Goal: Information Seeking & Learning: Learn about a topic

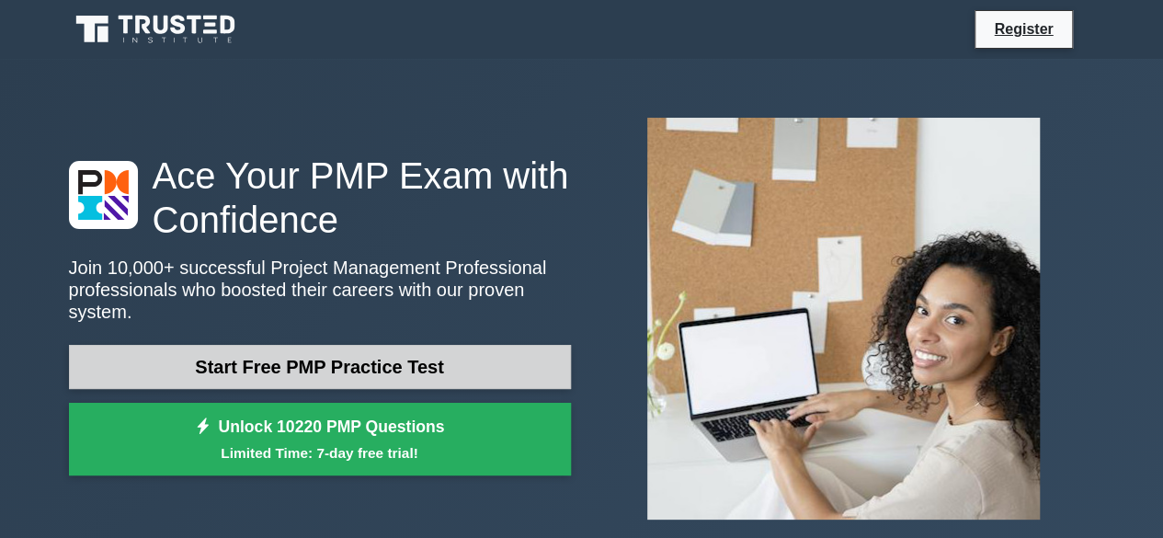
click at [397, 363] on link "Start Free PMP Practice Test" at bounding box center [320, 367] width 502 height 44
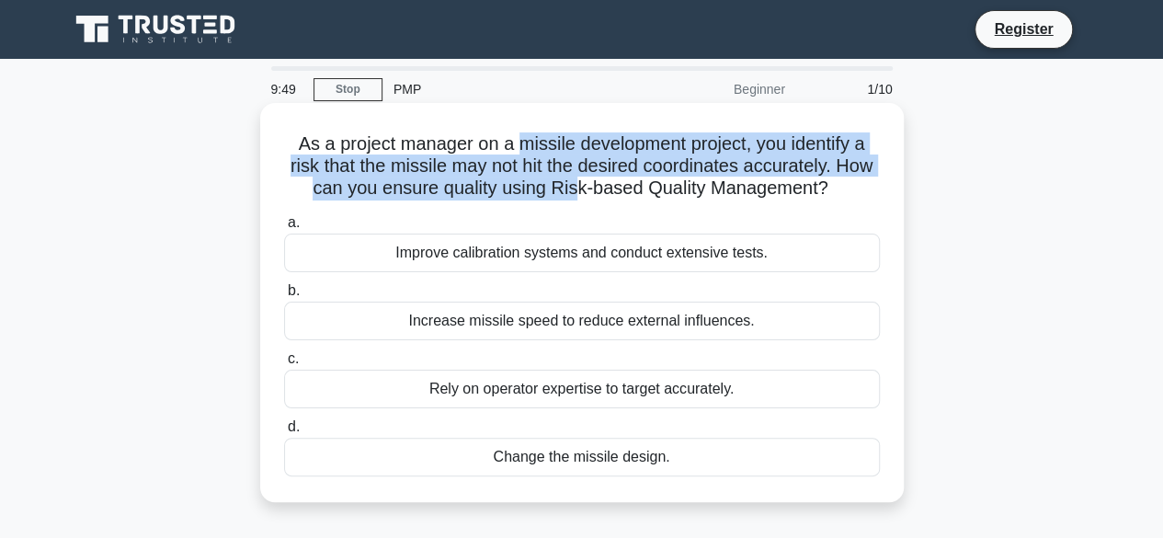
drag, startPoint x: 520, startPoint y: 143, endPoint x: 599, endPoint y: 187, distance: 89.3
click at [599, 187] on h5 "As a project manager on a missile development project, you identify a risk that…" at bounding box center [582, 166] width 600 height 68
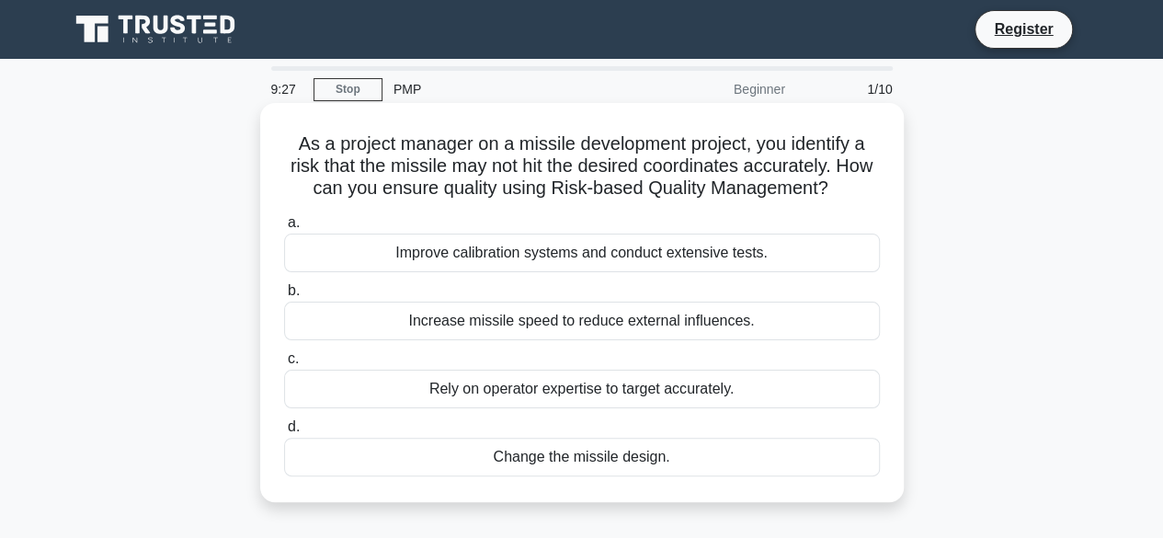
click at [560, 255] on div "Improve calibration systems and conduct extensive tests." at bounding box center [582, 253] width 596 height 39
click at [284, 229] on input "a. Improve calibration systems and conduct extensive tests." at bounding box center [284, 223] width 0 height 12
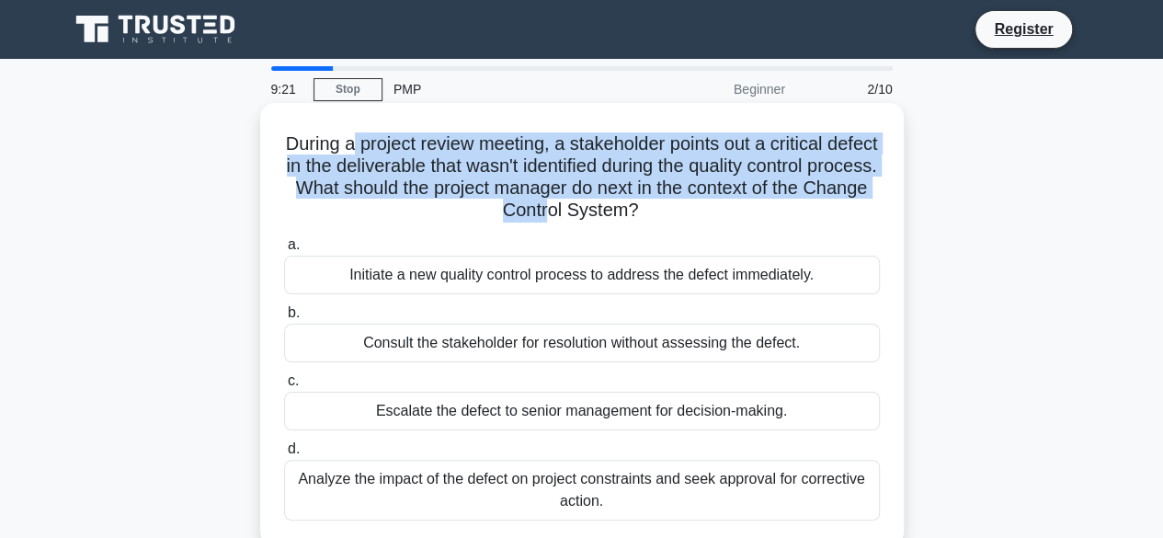
drag, startPoint x: 372, startPoint y: 144, endPoint x: 646, endPoint y: 204, distance: 281.4
click at [646, 204] on h5 "During a project review meeting, a stakeholder points out a critical defect in …" at bounding box center [582, 177] width 600 height 90
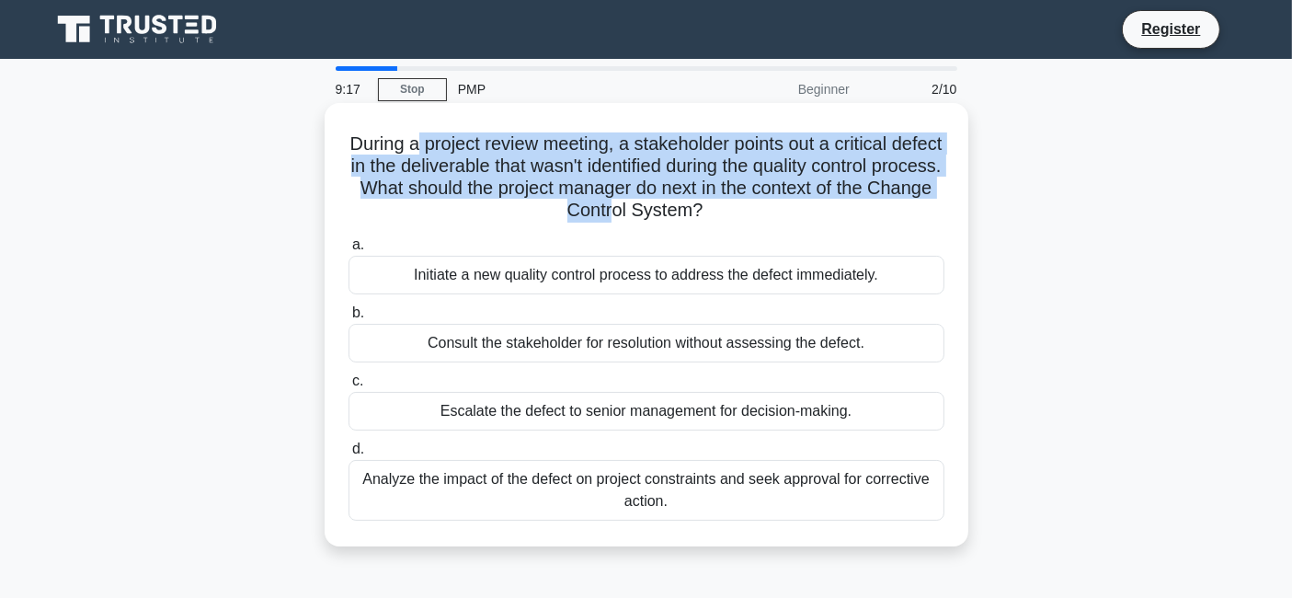
click at [497, 151] on h5 "During a project review meeting, a stakeholder points out a critical defect in …" at bounding box center [647, 177] width 600 height 90
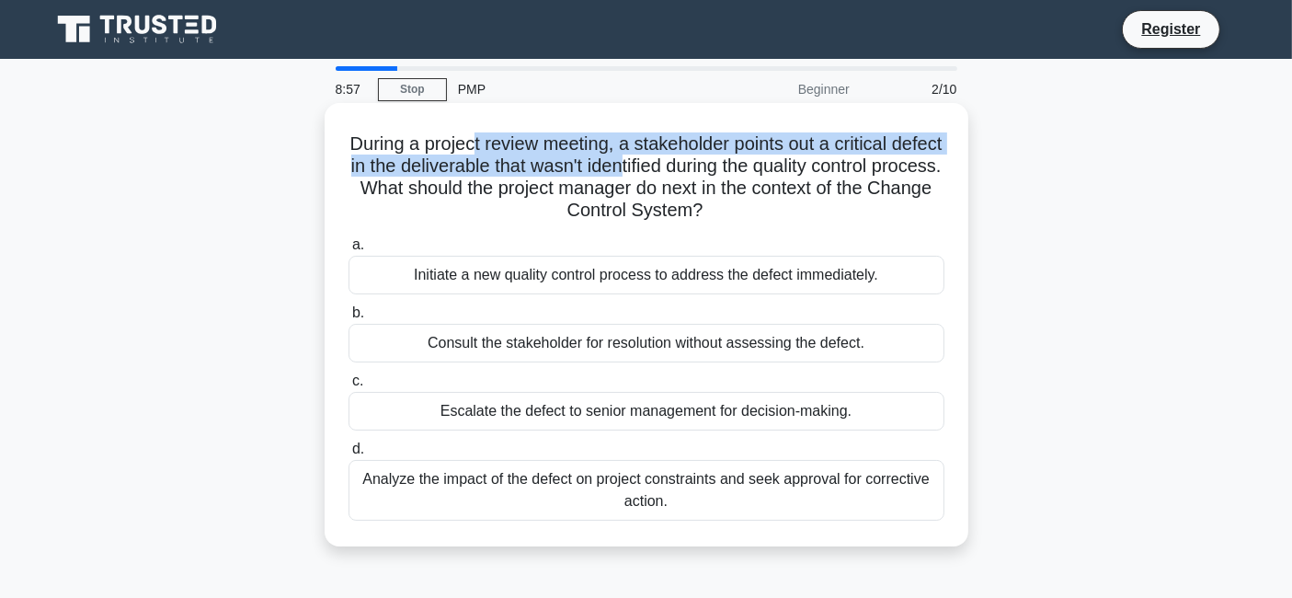
drag, startPoint x: 497, startPoint y: 151, endPoint x: 719, endPoint y: 173, distance: 223.6
click at [719, 173] on h5 "During a project review meeting, a stakeholder points out a critical defect in …" at bounding box center [647, 177] width 600 height 90
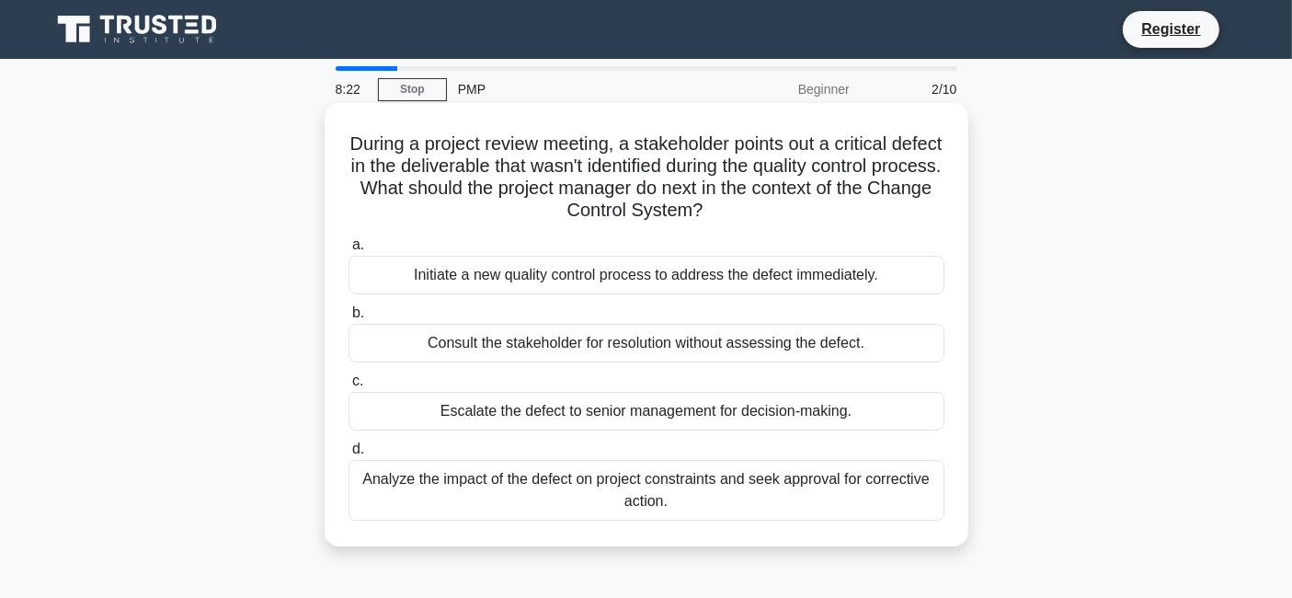
click at [698, 491] on div "Analyze the impact of the defect on project constraints and seek approval for c…" at bounding box center [647, 490] width 596 height 61
click at [349, 455] on input "d. Analyze the impact of the defect on project constraints and seek approval fo…" at bounding box center [349, 449] width 0 height 12
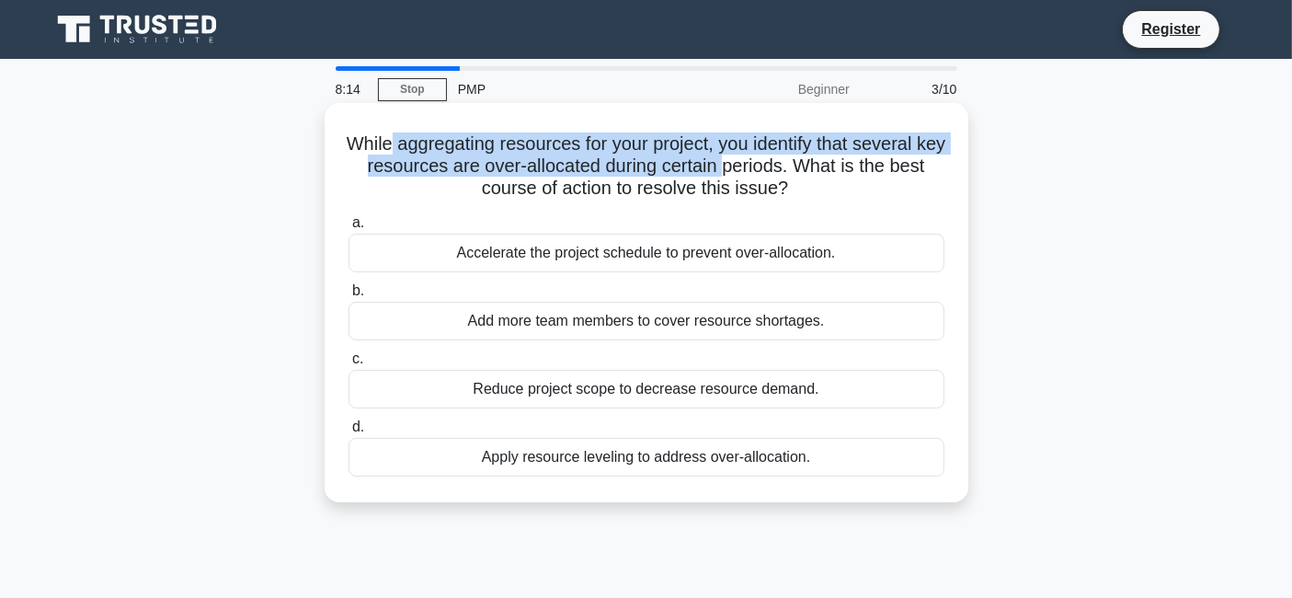
drag, startPoint x: 396, startPoint y: 148, endPoint x: 759, endPoint y: 162, distance: 362.6
click at [759, 162] on h5 "While aggregating resources for your project, you identify that several key res…" at bounding box center [647, 166] width 600 height 68
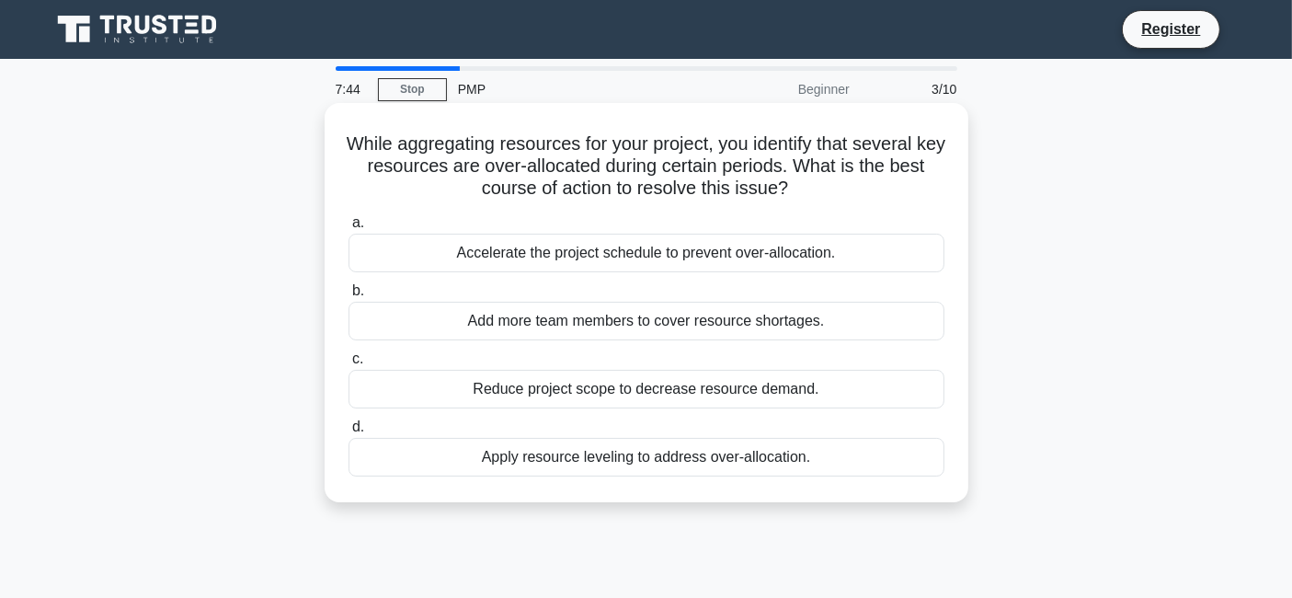
click at [673, 462] on div "Apply resource leveling to address over-allocation." at bounding box center [647, 457] width 596 height 39
click at [349, 433] on input "d. Apply resource leveling to address over-allocation." at bounding box center [349, 427] width 0 height 12
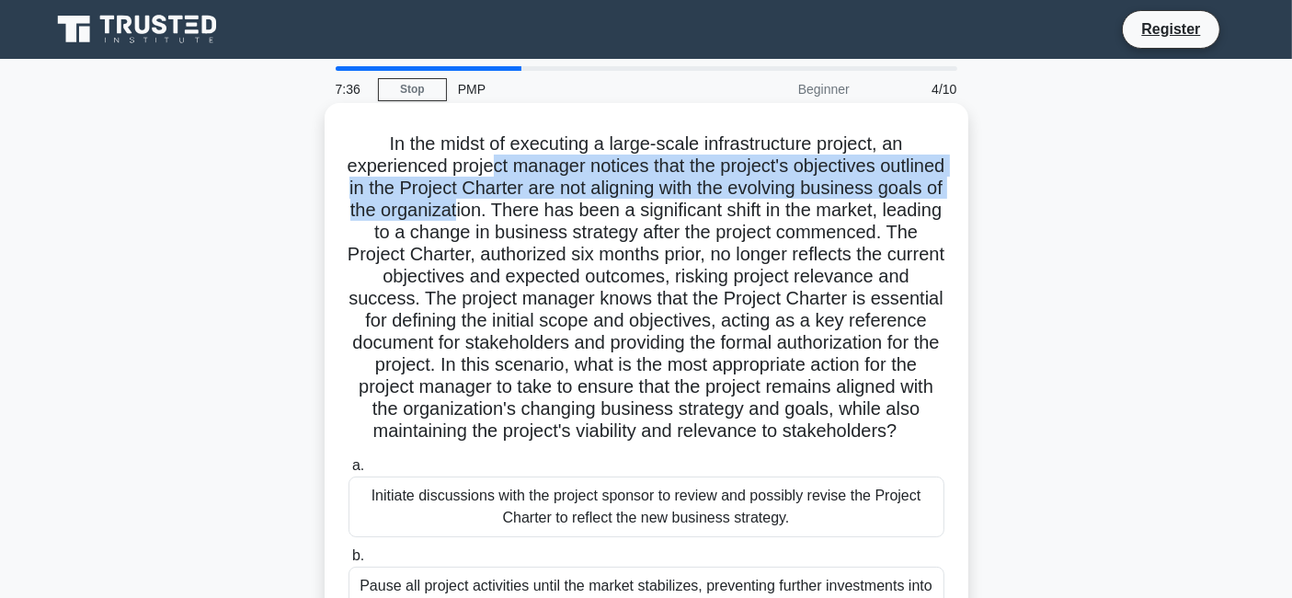
drag, startPoint x: 524, startPoint y: 159, endPoint x: 610, endPoint y: 219, distance: 104.3
click at [610, 219] on h5 "In the midst of executing a large-scale infrastructure project, an experienced …" at bounding box center [647, 287] width 600 height 311
drag, startPoint x: 504, startPoint y: 277, endPoint x: 819, endPoint y: 446, distance: 357.9
click at [819, 443] on h5 "In the midst of executing a large-scale infrastructure project, an experienced …" at bounding box center [647, 287] width 600 height 311
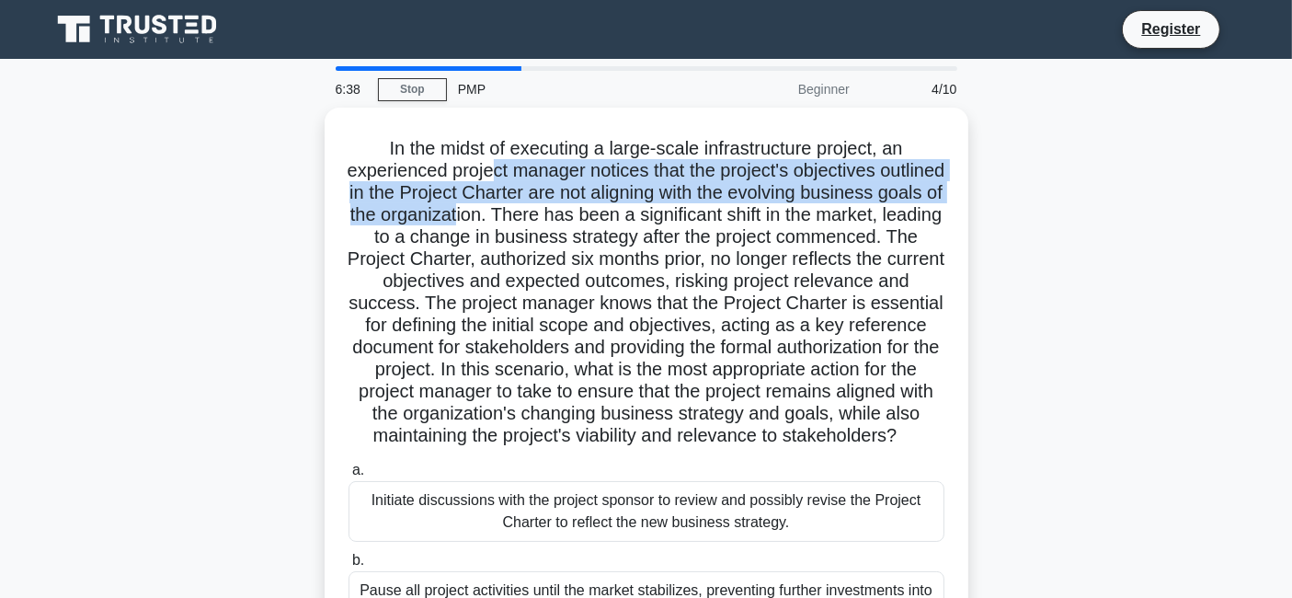
click at [234, 303] on div ".spinner_0XTQ{transform-origin:center;animation:spinner_y6GP .75s linear infini…" at bounding box center [647, 484] width 1214 height 752
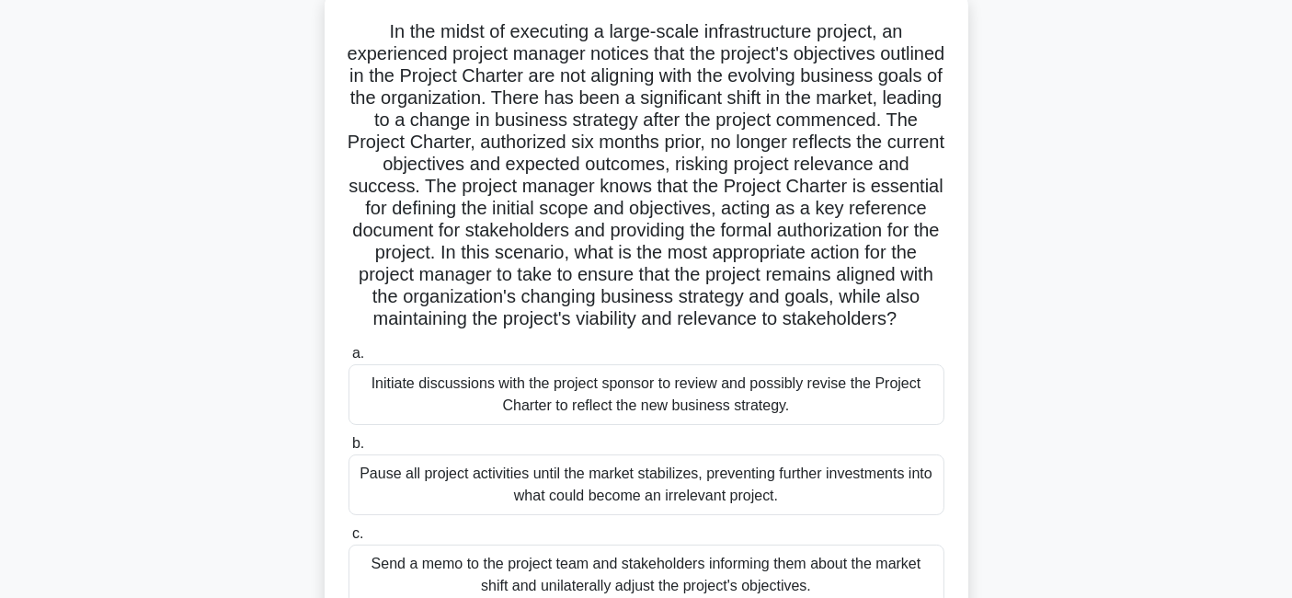
scroll to position [326, 0]
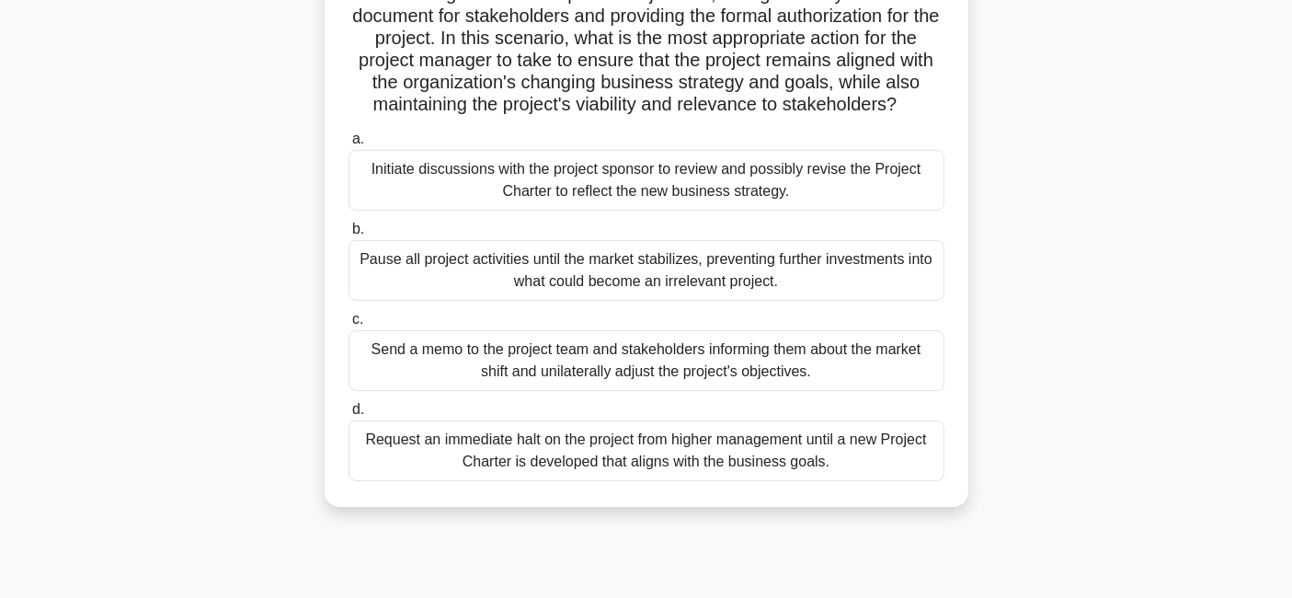
click at [667, 208] on div "Initiate discussions with the project sponsor to review and possibly revise the…" at bounding box center [647, 180] width 596 height 61
click at [349, 145] on input "a. Initiate discussions with the project sponsor to review and possibly revise …" at bounding box center [349, 139] width 0 height 12
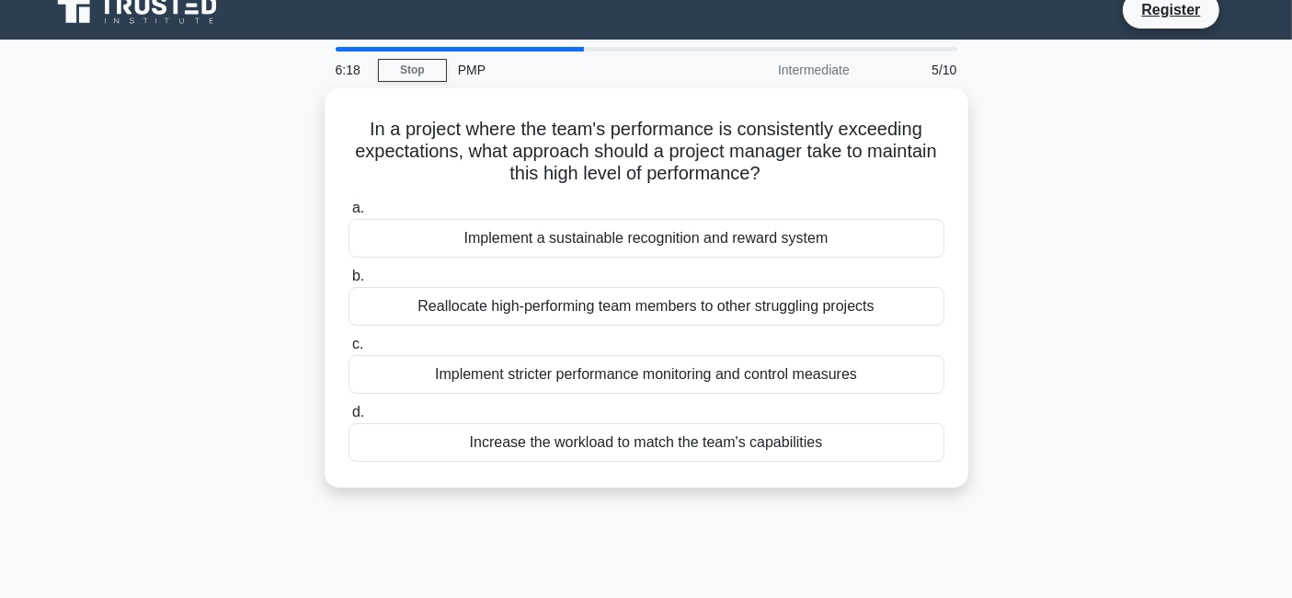
scroll to position [0, 0]
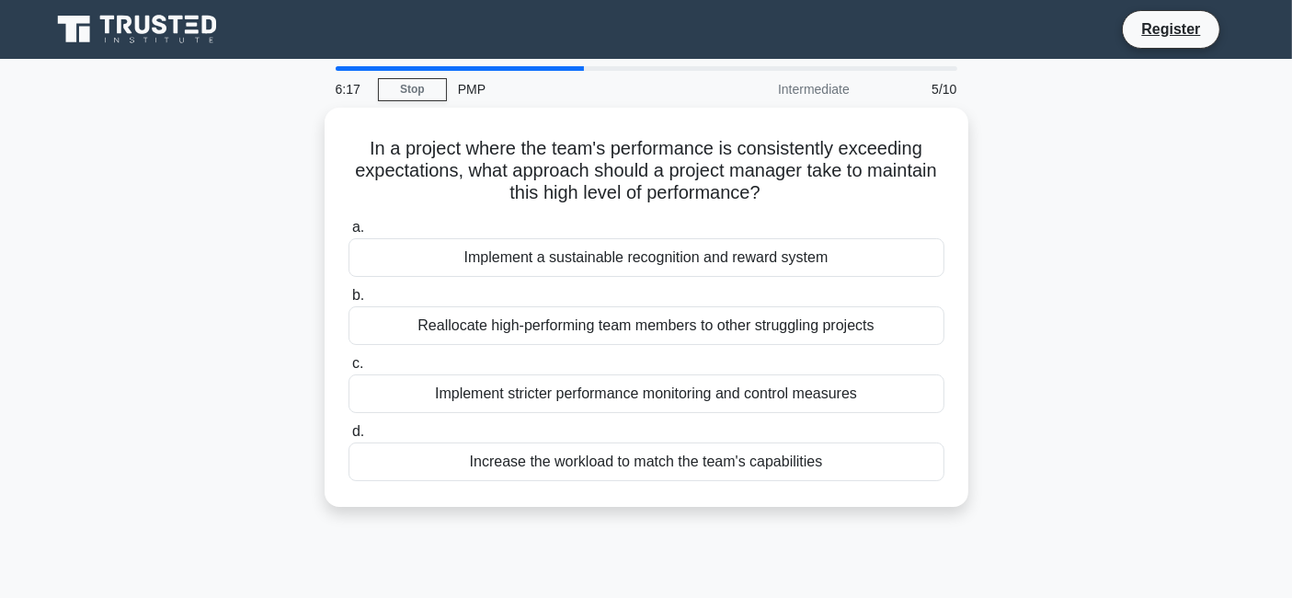
click at [223, 195] on div "In a project where the team's performance is consistently exceeding expectation…" at bounding box center [647, 318] width 1214 height 421
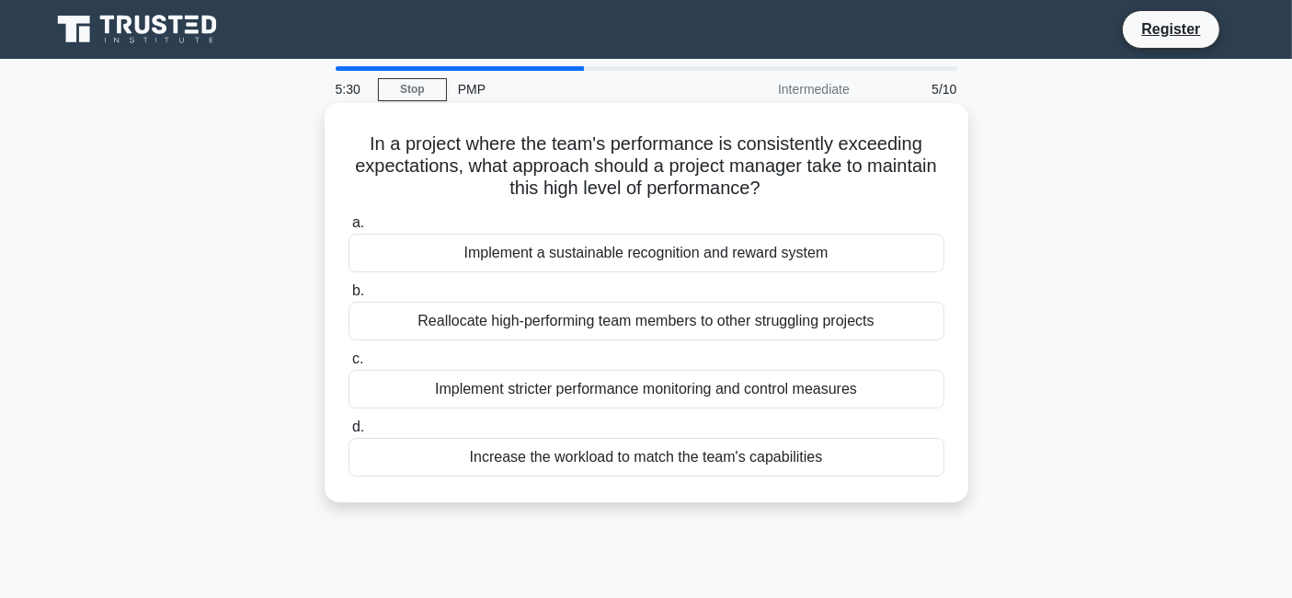
click at [709, 259] on div "Implement a sustainable recognition and reward system" at bounding box center [647, 253] width 596 height 39
click at [349, 229] on input "a. Implement a sustainable recognition and reward system" at bounding box center [349, 223] width 0 height 12
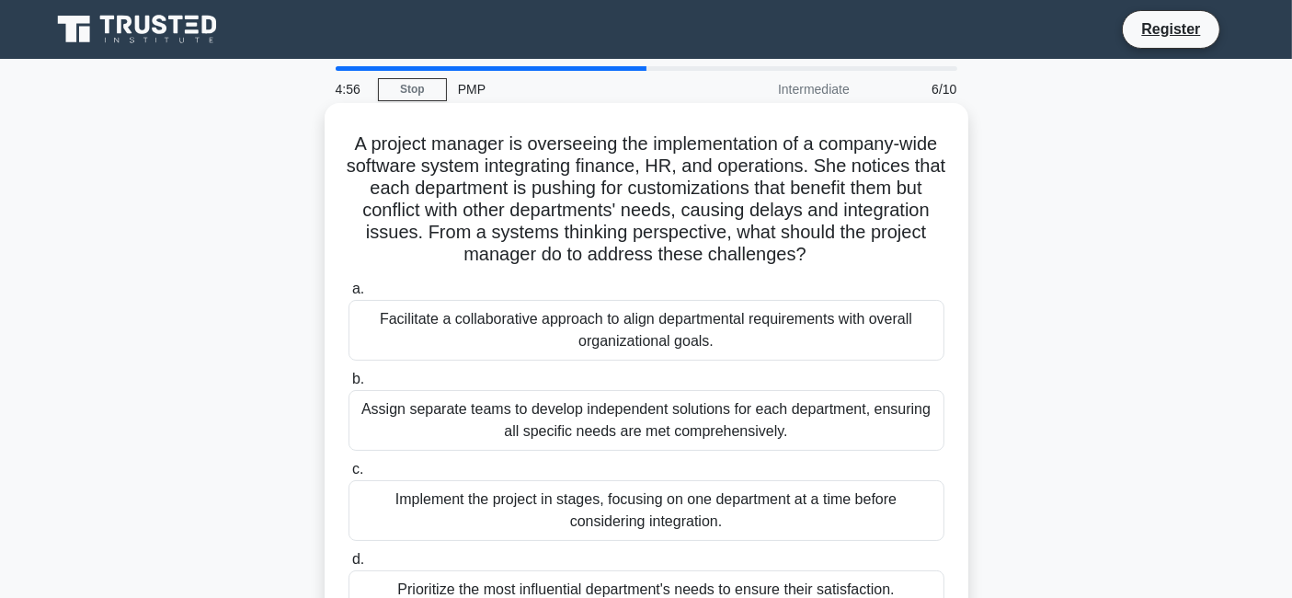
drag, startPoint x: 542, startPoint y: 172, endPoint x: 862, endPoint y: 246, distance: 328.4
click at [862, 246] on h5 "A project manager is overseeing the implementation of a company-wide software s…" at bounding box center [647, 199] width 600 height 134
click at [603, 231] on h5 "A project manager is overseeing the implementation of a company-wide software s…" at bounding box center [647, 199] width 600 height 134
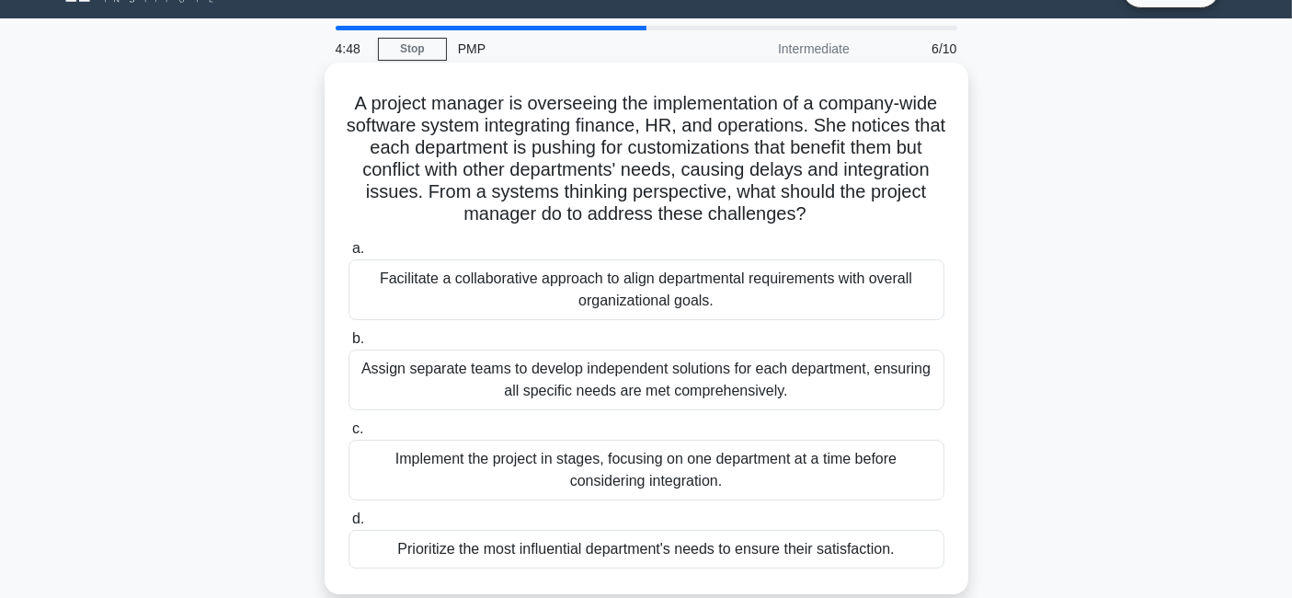
scroll to position [81, 0]
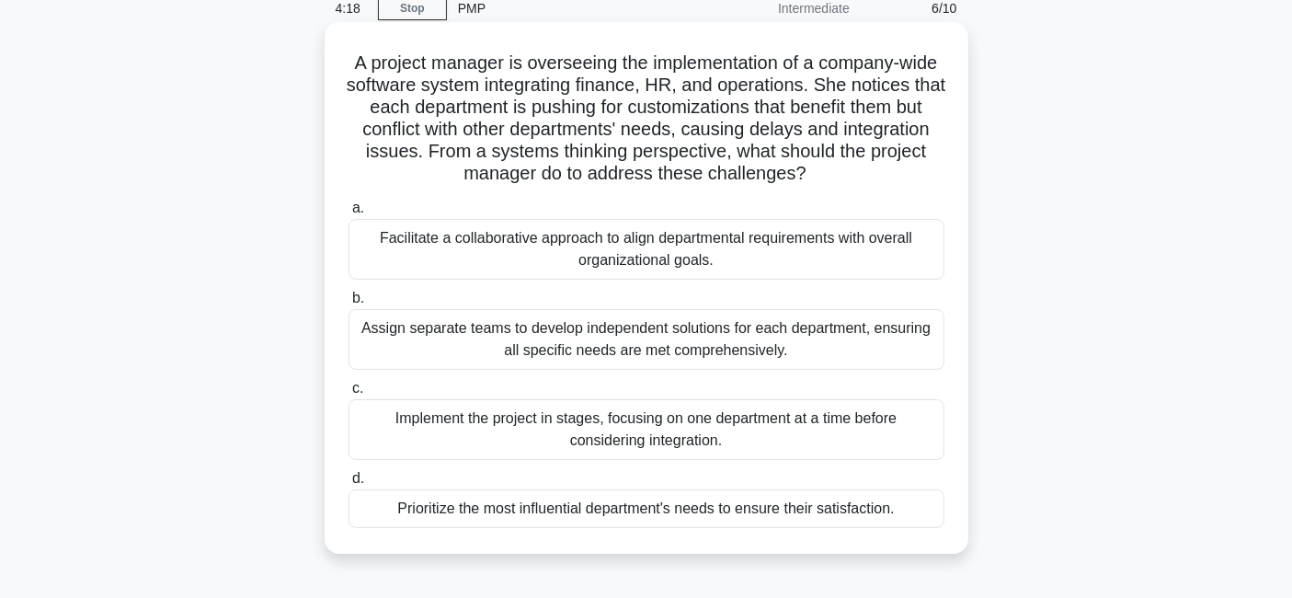
click at [601, 271] on div "Facilitate a collaborative approach to align departmental requirements with ove…" at bounding box center [647, 249] width 596 height 61
click at [349, 214] on input "a. Facilitate a collaborative approach to align departmental requirements with …" at bounding box center [349, 208] width 0 height 12
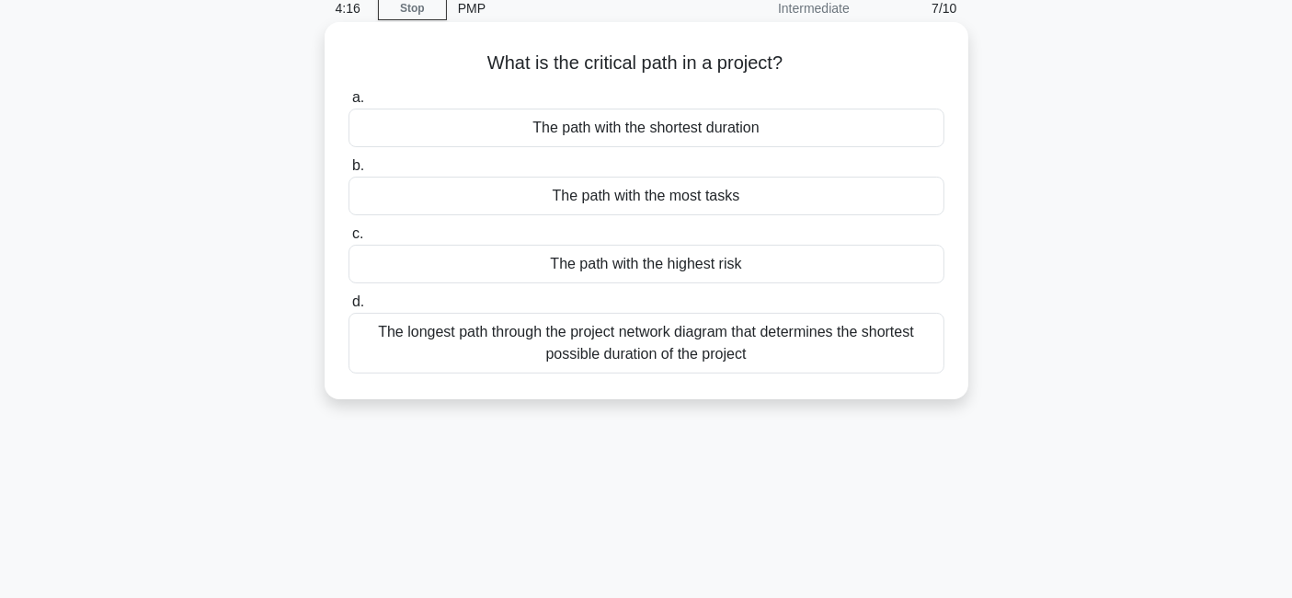
scroll to position [0, 0]
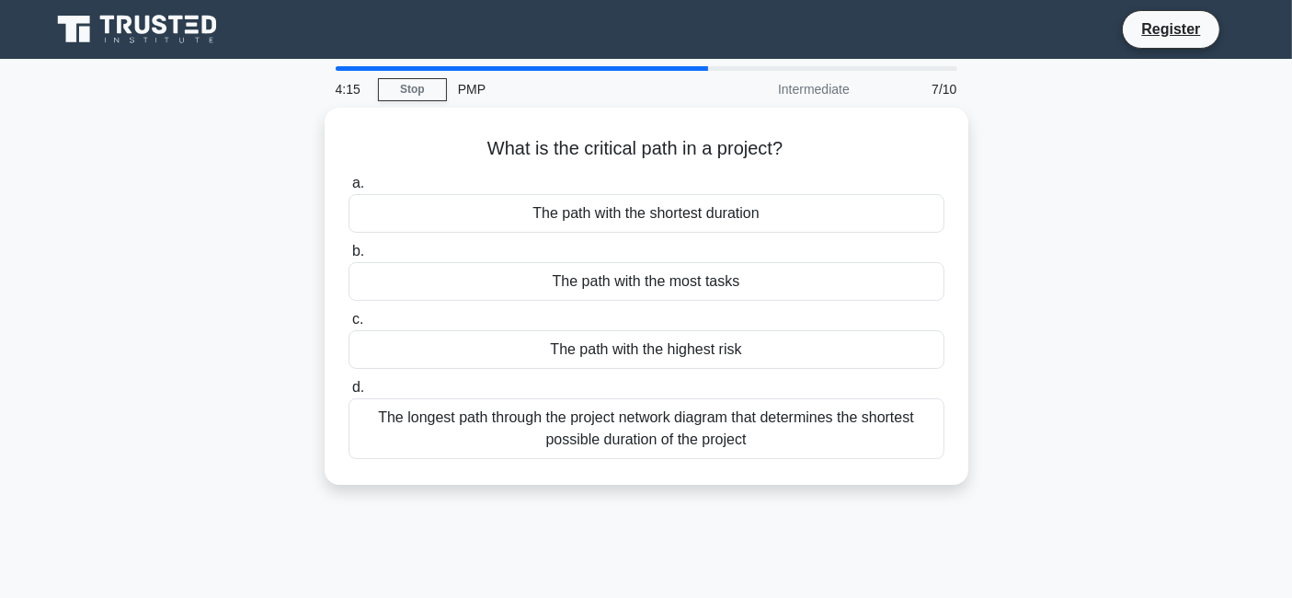
click at [1087, 261] on div "What is the critical path in a project? .spinner_0XTQ{transform-origin:center;a…" at bounding box center [647, 307] width 1214 height 399
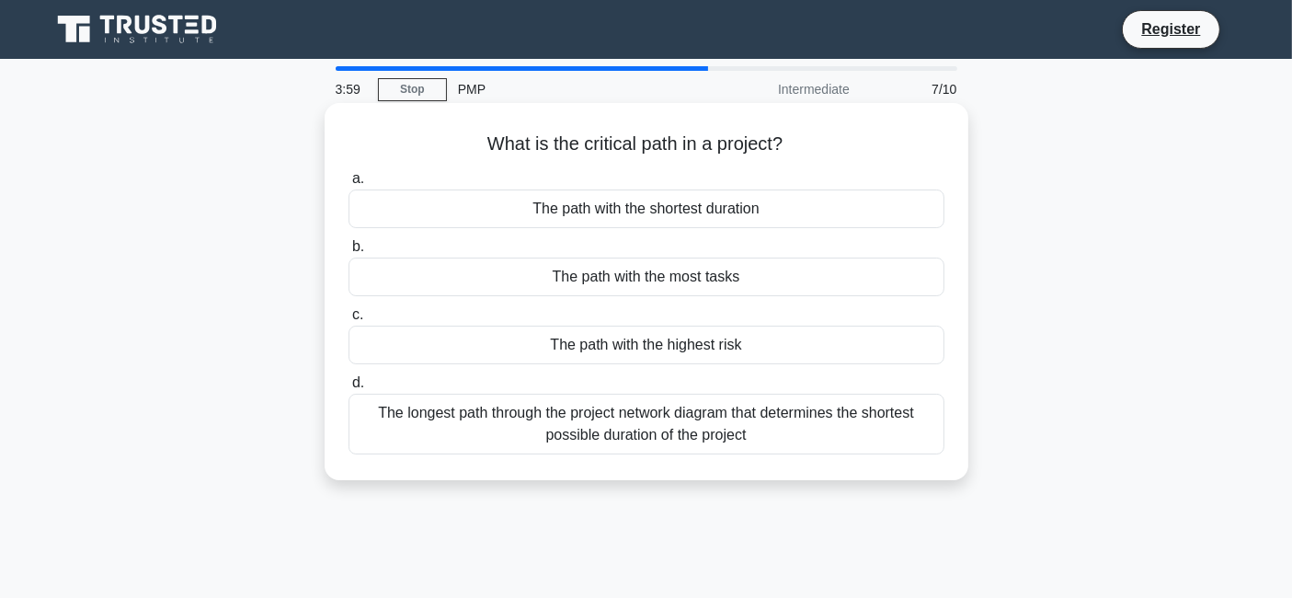
click at [737, 437] on div "The longest path through the project network diagram that determines the shorte…" at bounding box center [647, 424] width 596 height 61
click at [349, 389] on input "d. The longest path through the project network diagram that determines the sho…" at bounding box center [349, 383] width 0 height 12
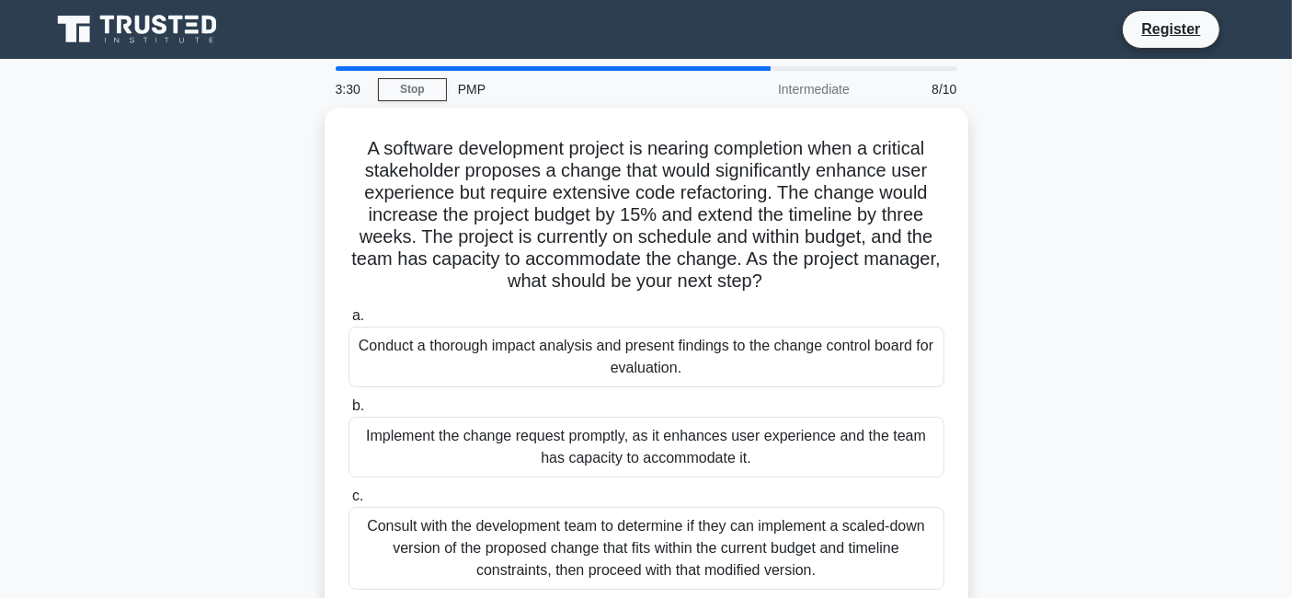
click at [1046, 342] on div "A software development project is nearing completion when a critical stakeholde…" at bounding box center [647, 418] width 1214 height 620
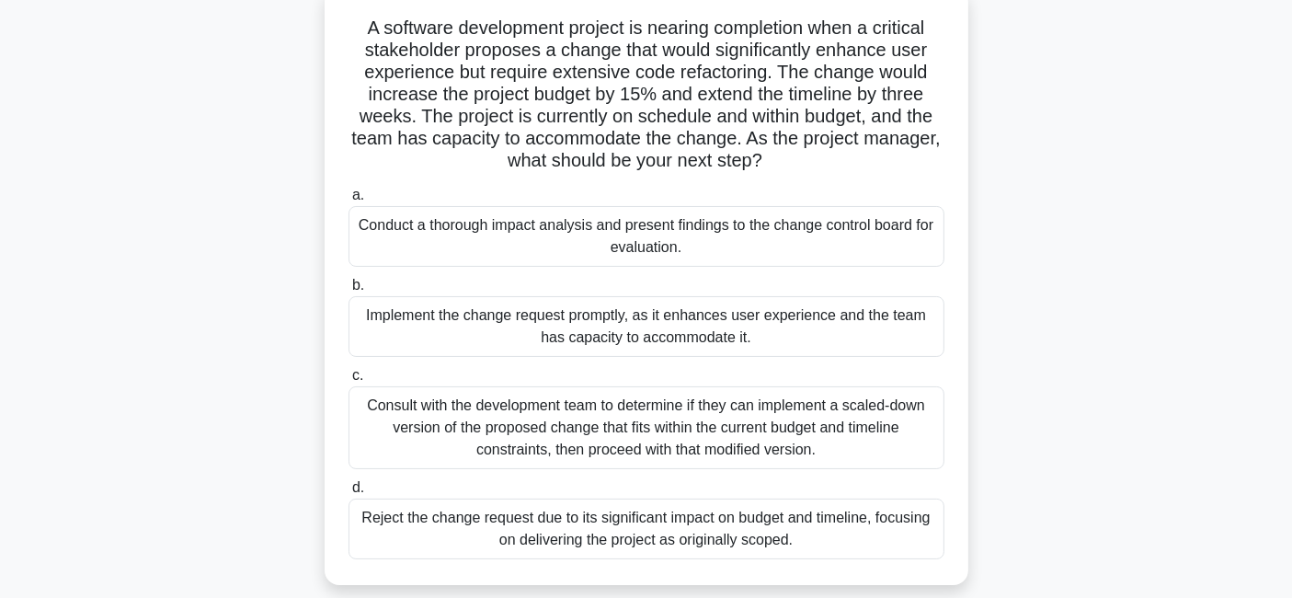
scroll to position [122, 0]
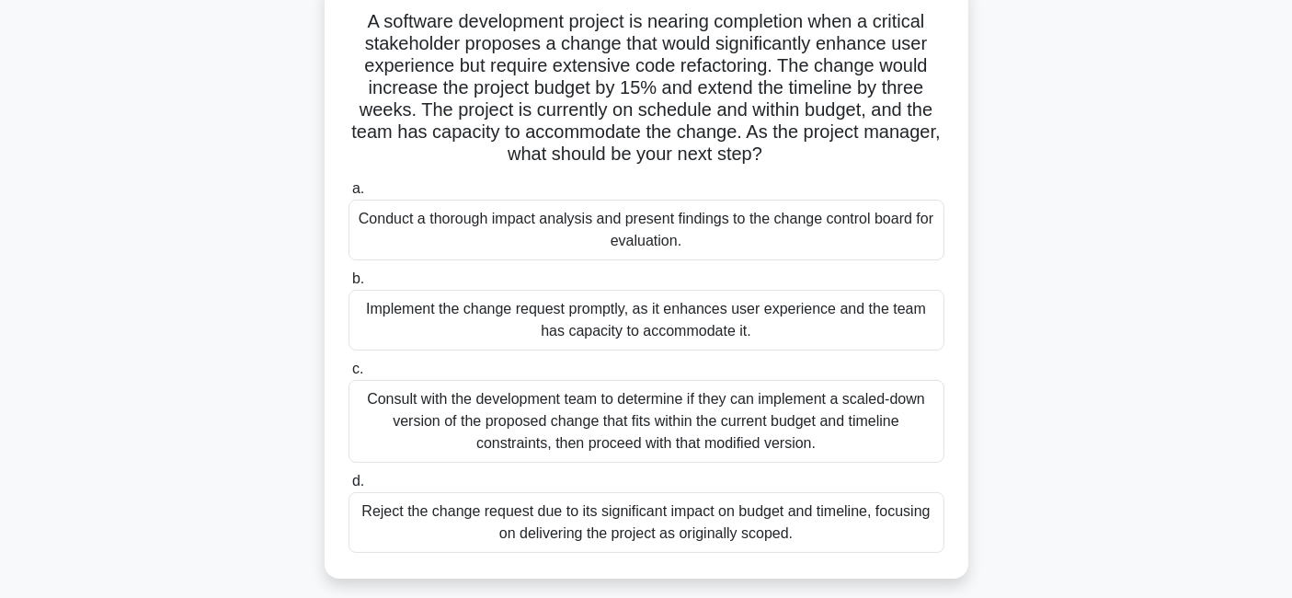
click at [726, 223] on div "Conduct a thorough impact analysis and present findings to the change control b…" at bounding box center [647, 230] width 596 height 61
click at [349, 195] on input "a. Conduct a thorough impact analysis and present findings to the change contro…" at bounding box center [349, 189] width 0 height 12
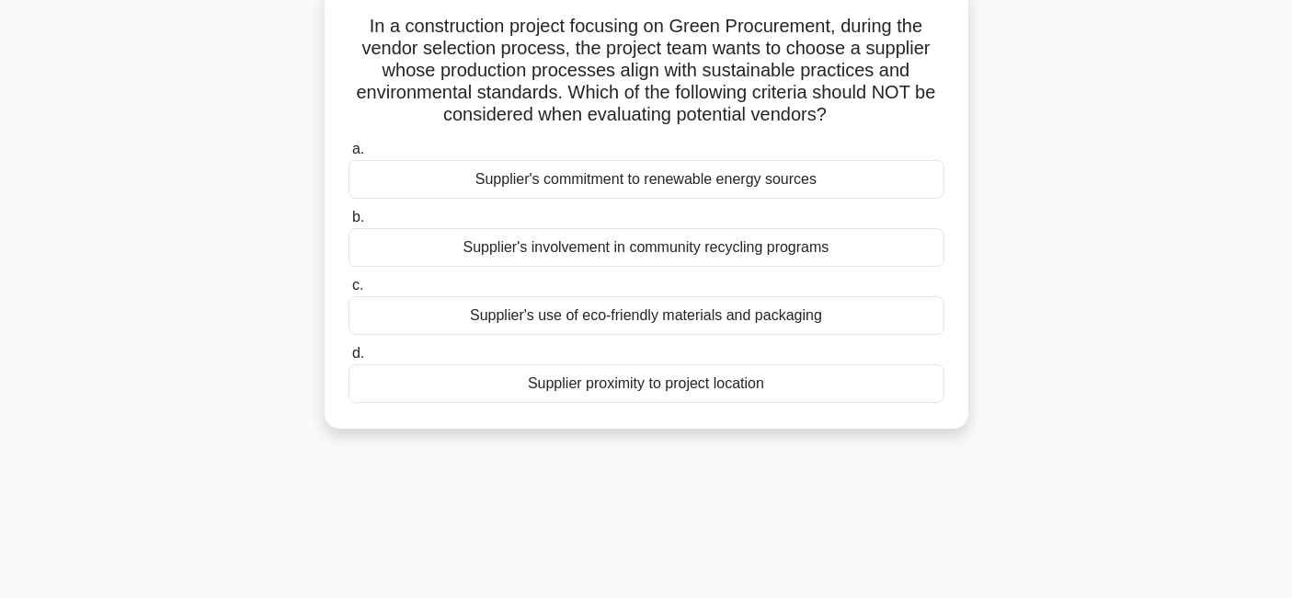
click at [1111, 230] on div "In a construction project focusing on Green Procurement, during the vendor sele…" at bounding box center [647, 217] width 1214 height 465
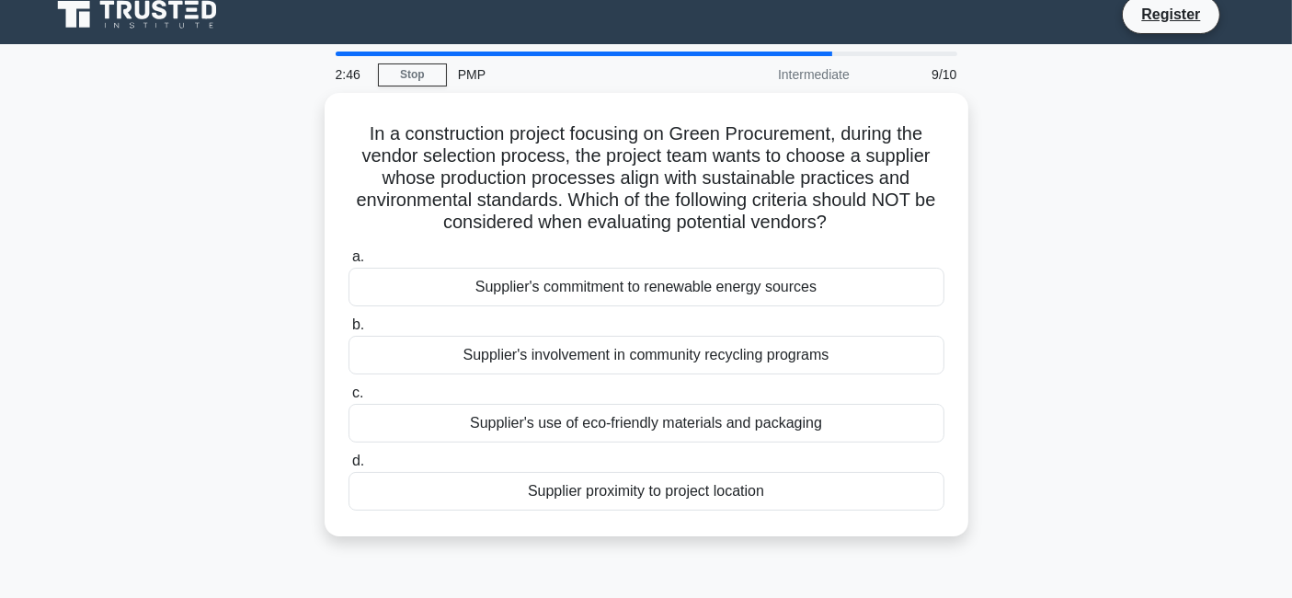
scroll to position [0, 0]
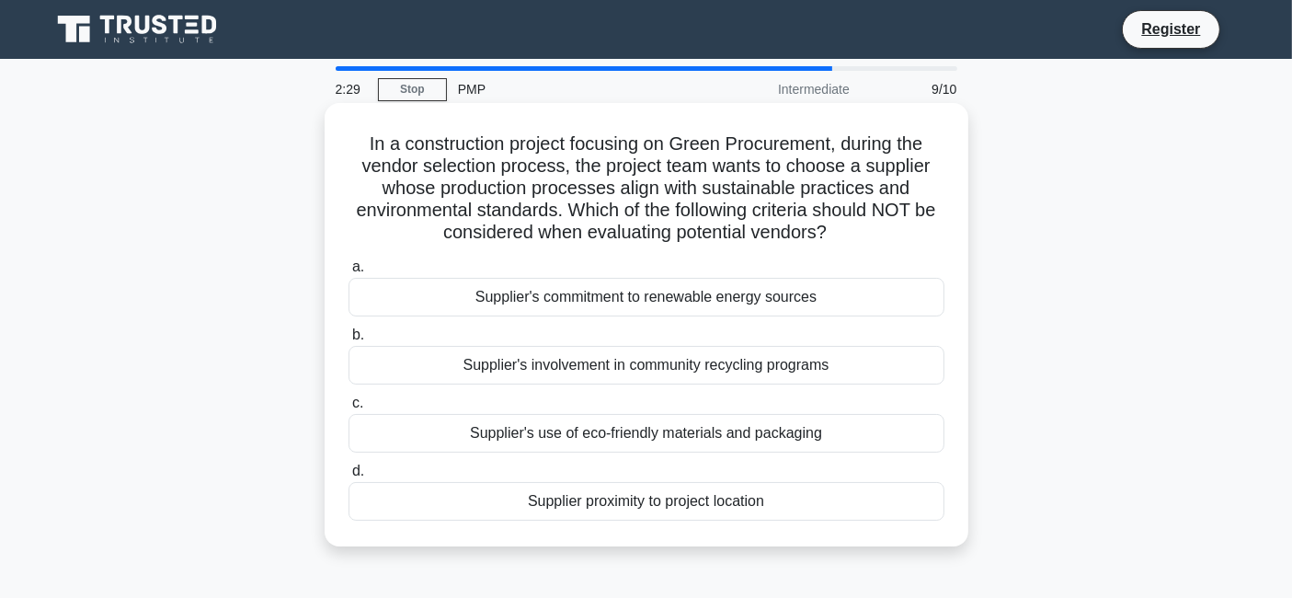
drag, startPoint x: 625, startPoint y: 185, endPoint x: 861, endPoint y: 226, distance: 239.0
click at [861, 226] on h5 "In a construction project focusing on Green Procurement, during the vendor sele…" at bounding box center [647, 188] width 600 height 112
click at [737, 308] on div "Supplier's commitment to renewable energy sources" at bounding box center [647, 297] width 596 height 39
click at [349, 273] on input "a. Supplier's commitment to renewable energy sources" at bounding box center [349, 267] width 0 height 12
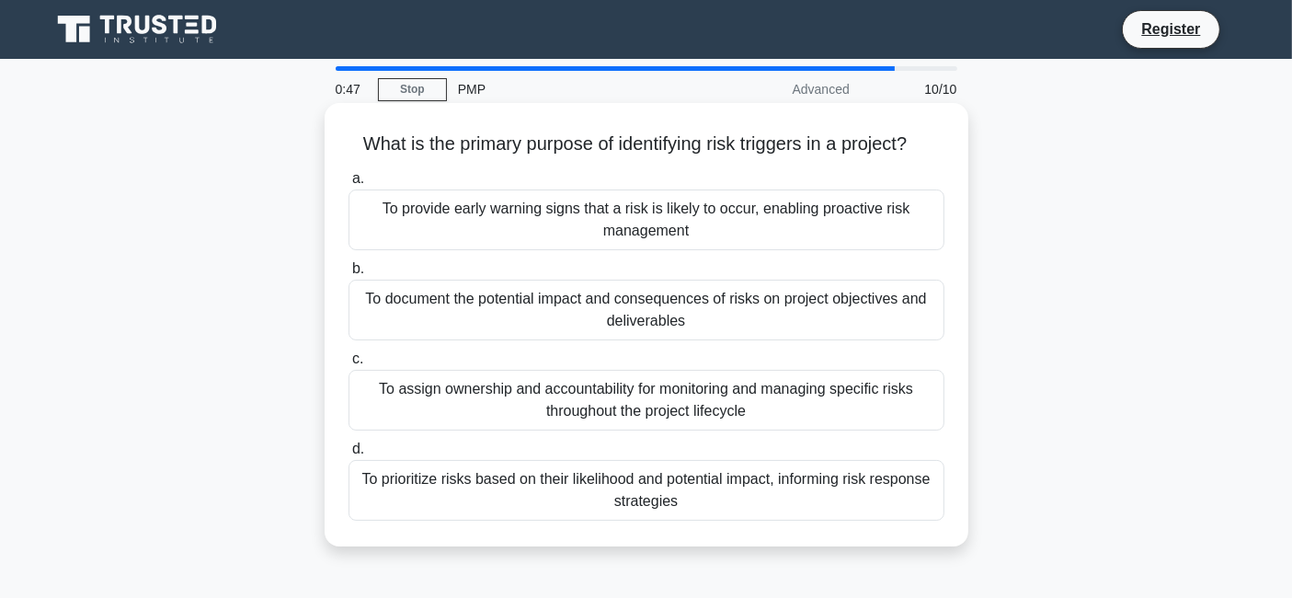
drag, startPoint x: 627, startPoint y: 145, endPoint x: 938, endPoint y: 143, distance: 310.8
click at [938, 143] on h5 "What is the primary purpose of identifying risk triggers in a project? .spinner…" at bounding box center [647, 144] width 600 height 24
click at [600, 314] on div "To document the potential impact and consequences of risks on project objective…" at bounding box center [647, 310] width 596 height 61
click at [349, 275] on input "b. To document the potential impact and consequences of risks on project object…" at bounding box center [349, 269] width 0 height 12
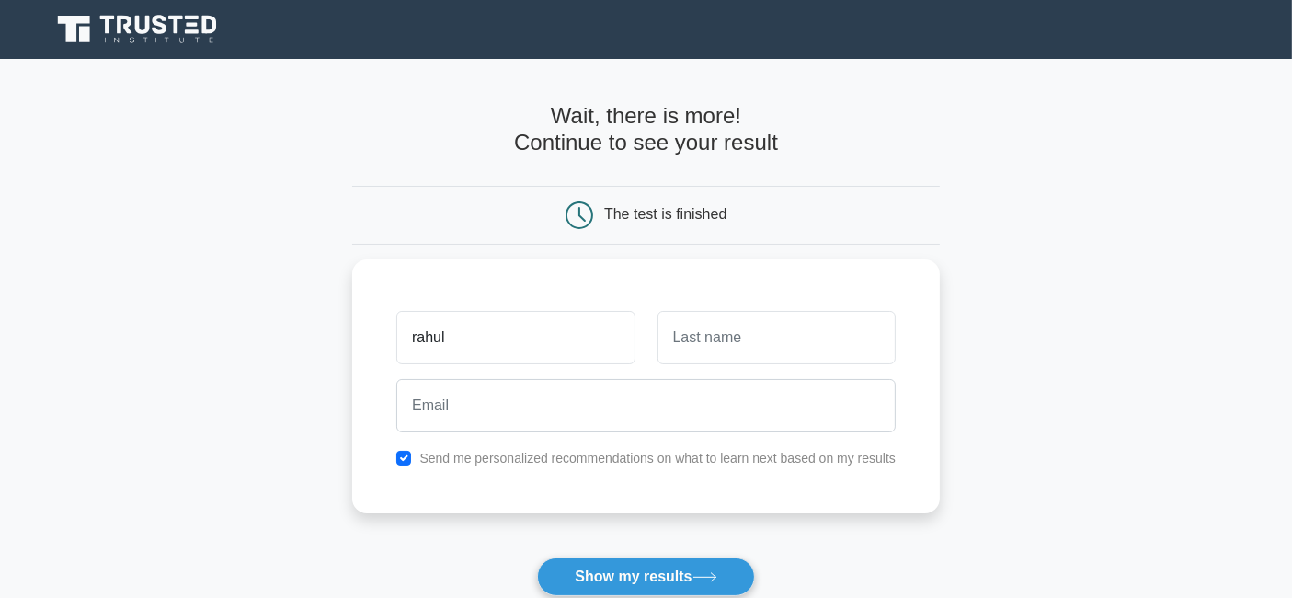
type input "rahul"
type input "patnaik"
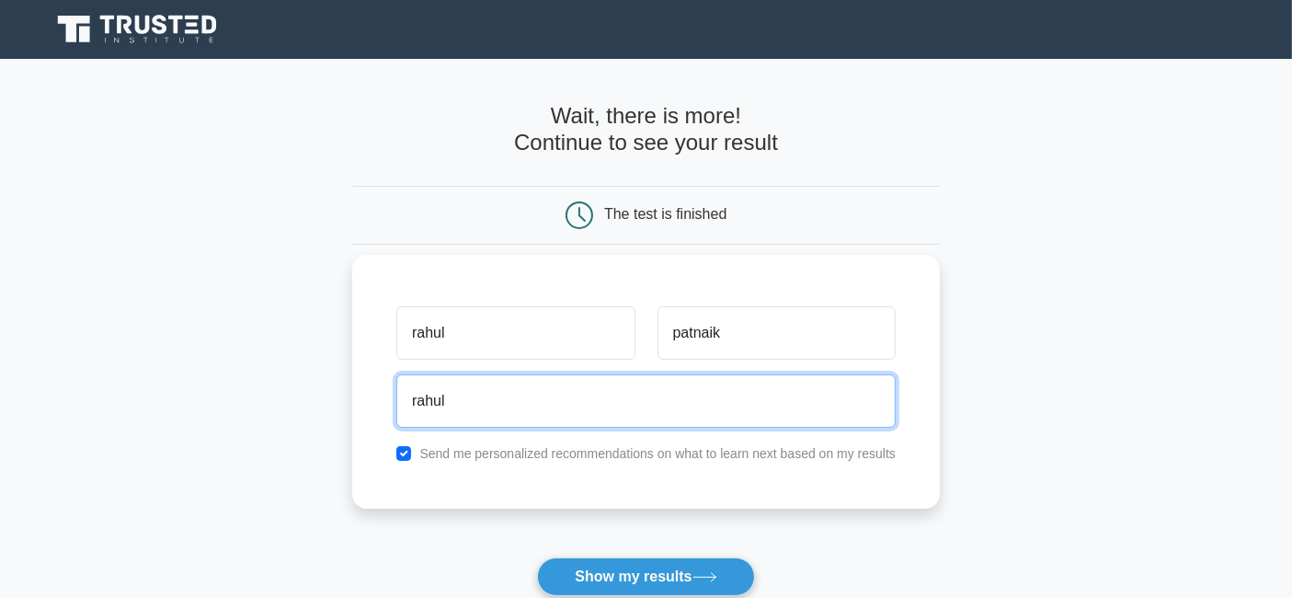
type input "rahulpatnaik9969@gmail.com"
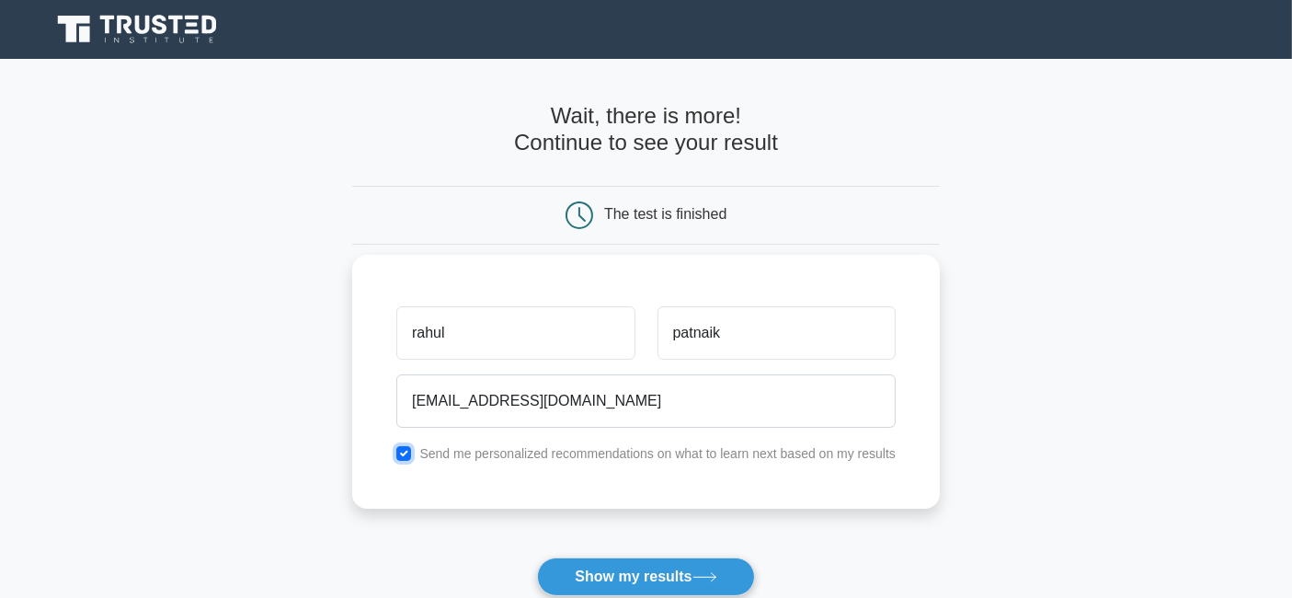
click at [406, 456] on input "checkbox" at bounding box center [403, 453] width 15 height 15
checkbox input "false"
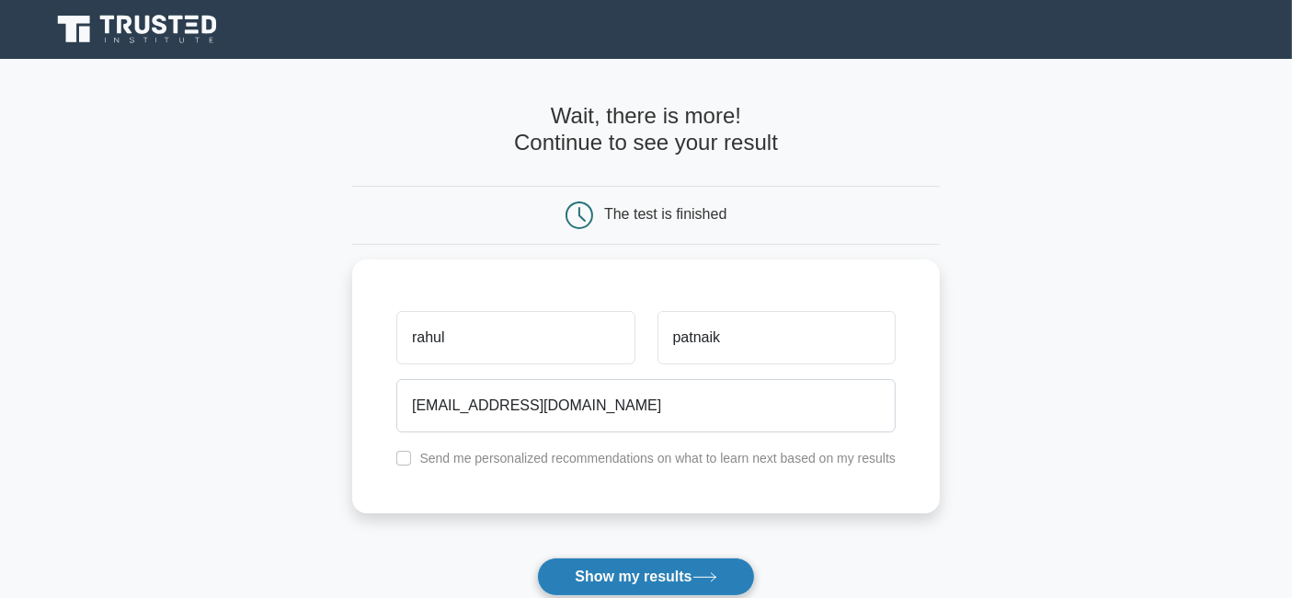
click at [646, 579] on button "Show my results" at bounding box center [645, 576] width 217 height 39
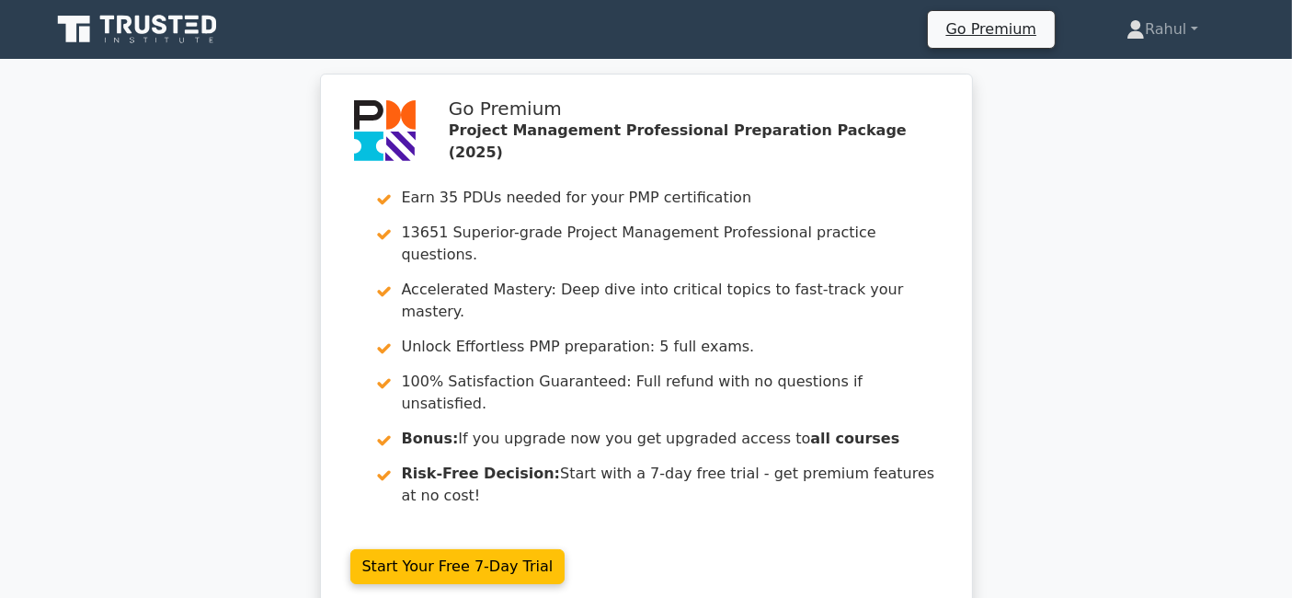
click at [106, 257] on div "Go Premium Project Management Professional Preparation Package (2025) Earn 35 P…" at bounding box center [646, 355] width 1292 height 563
click at [1156, 26] on link "Rahul" at bounding box center [1161, 29] width 159 height 37
click at [1120, 66] on link "Profile" at bounding box center [1155, 72] width 145 height 29
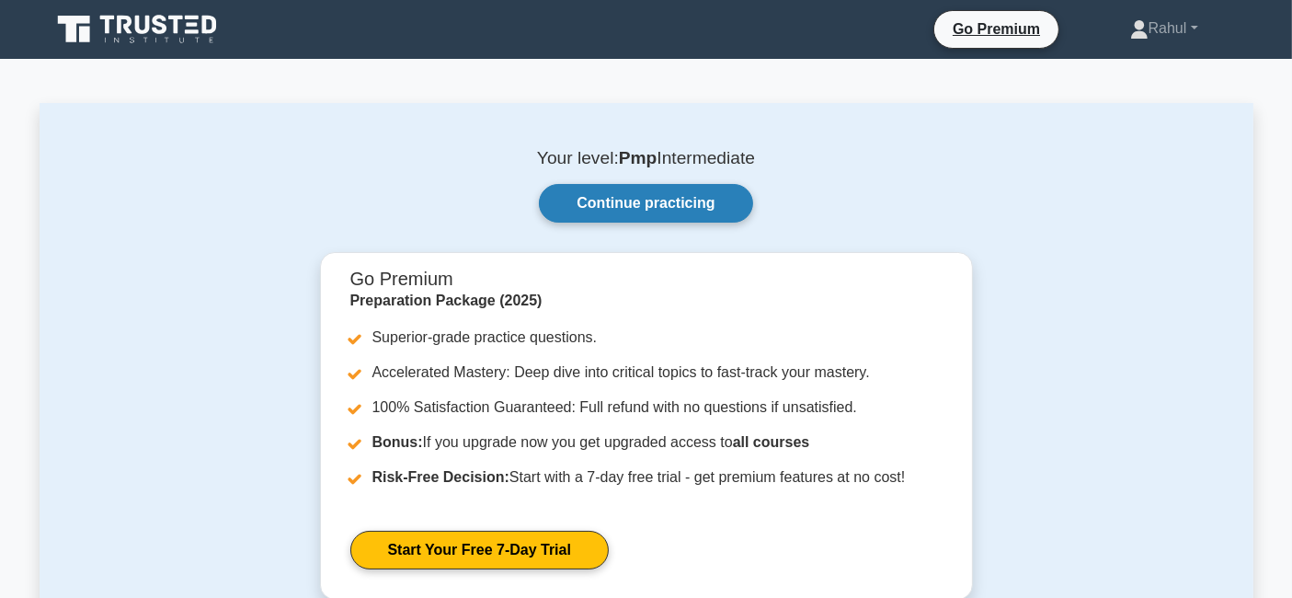
click at [605, 207] on link "Continue practicing" at bounding box center [645, 203] width 213 height 39
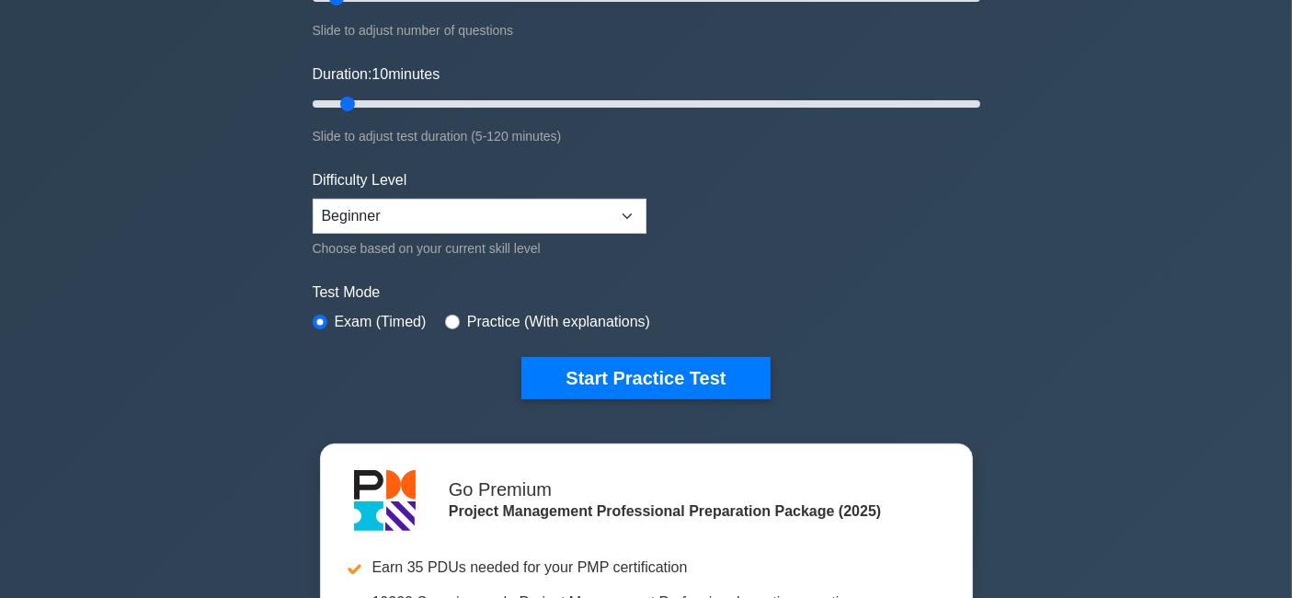
scroll to position [408, 0]
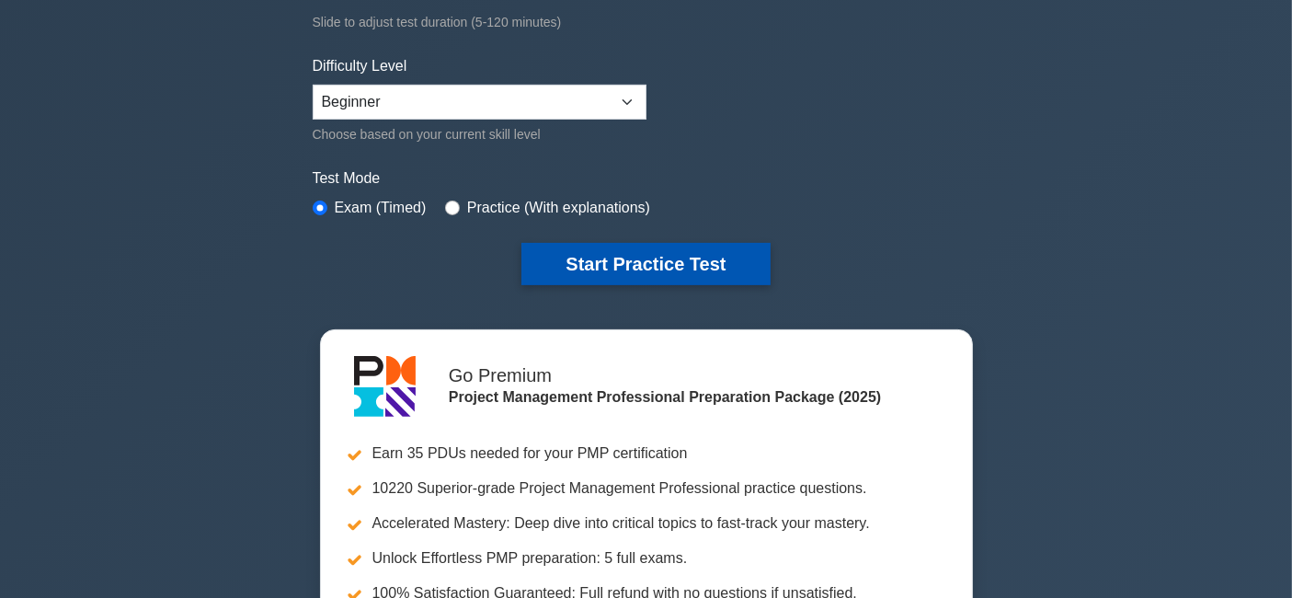
click at [672, 258] on button "Start Practice Test" at bounding box center [645, 264] width 248 height 42
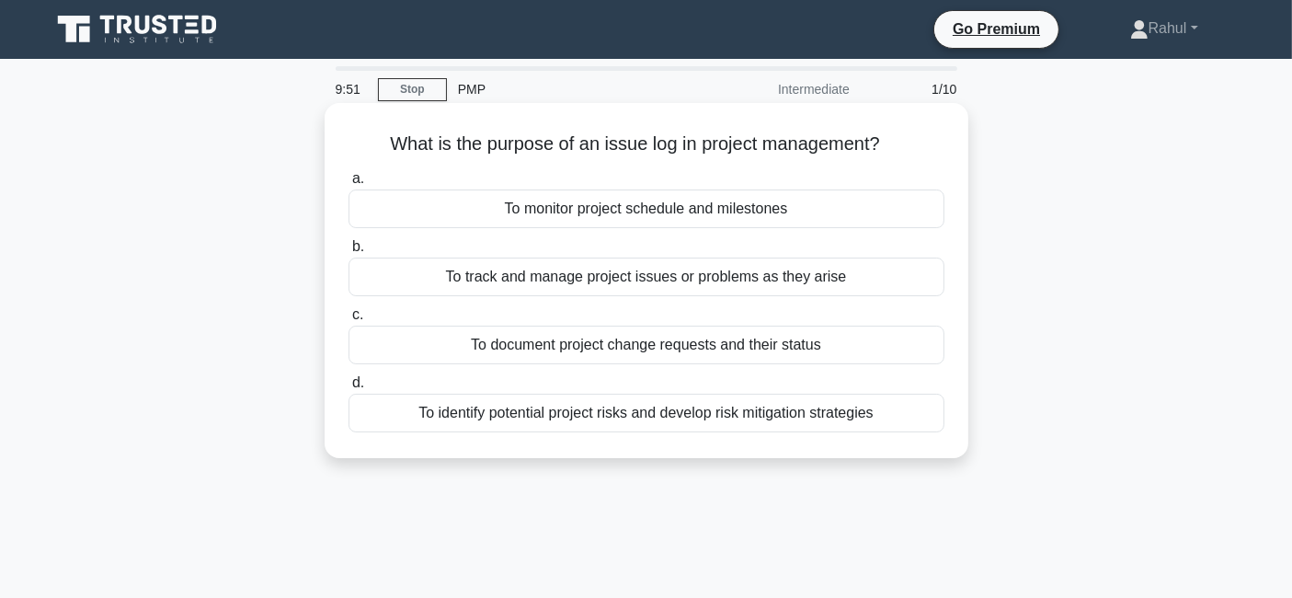
click at [803, 285] on div "To track and manage project issues or problems as they arise" at bounding box center [647, 276] width 596 height 39
click at [349, 253] on input "b. To track and manage project issues or problems as they arise" at bounding box center [349, 247] width 0 height 12
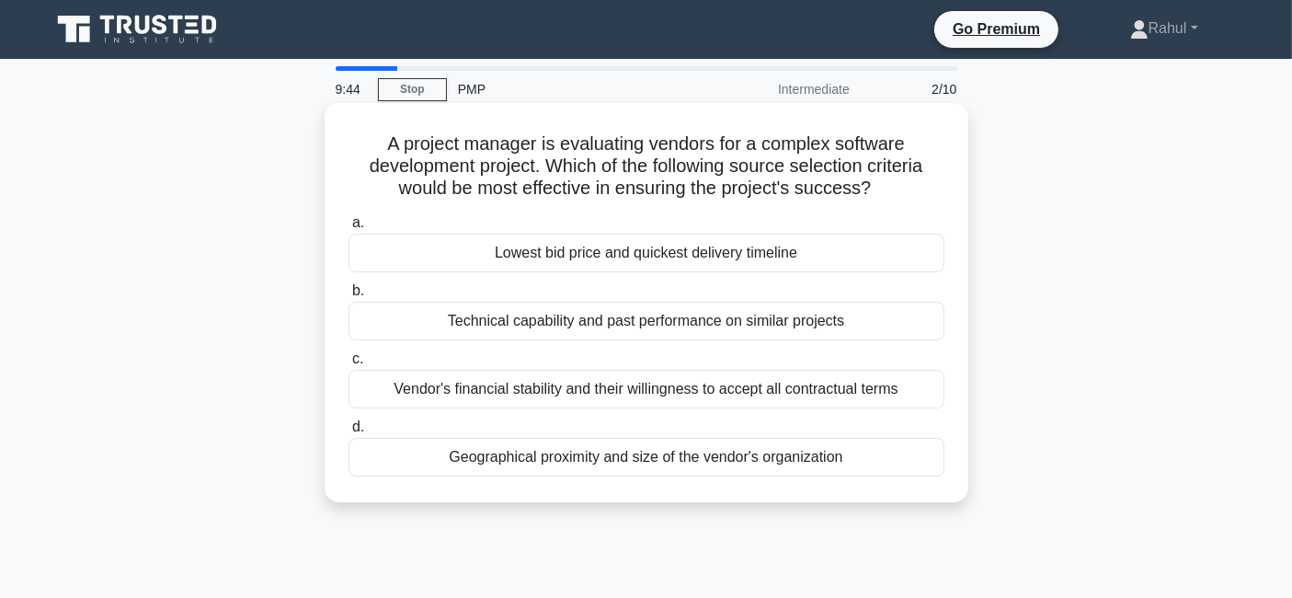
drag, startPoint x: 426, startPoint y: 169, endPoint x: 903, endPoint y: 194, distance: 477.9
click at [903, 194] on h5 "A project manager is evaluating vendors for a complex software development proj…" at bounding box center [647, 166] width 600 height 68
click at [716, 329] on div "Technical capability and past performance on similar projects" at bounding box center [647, 321] width 596 height 39
click at [349, 297] on input "b. Technical capability and past performance on similar projects" at bounding box center [349, 291] width 0 height 12
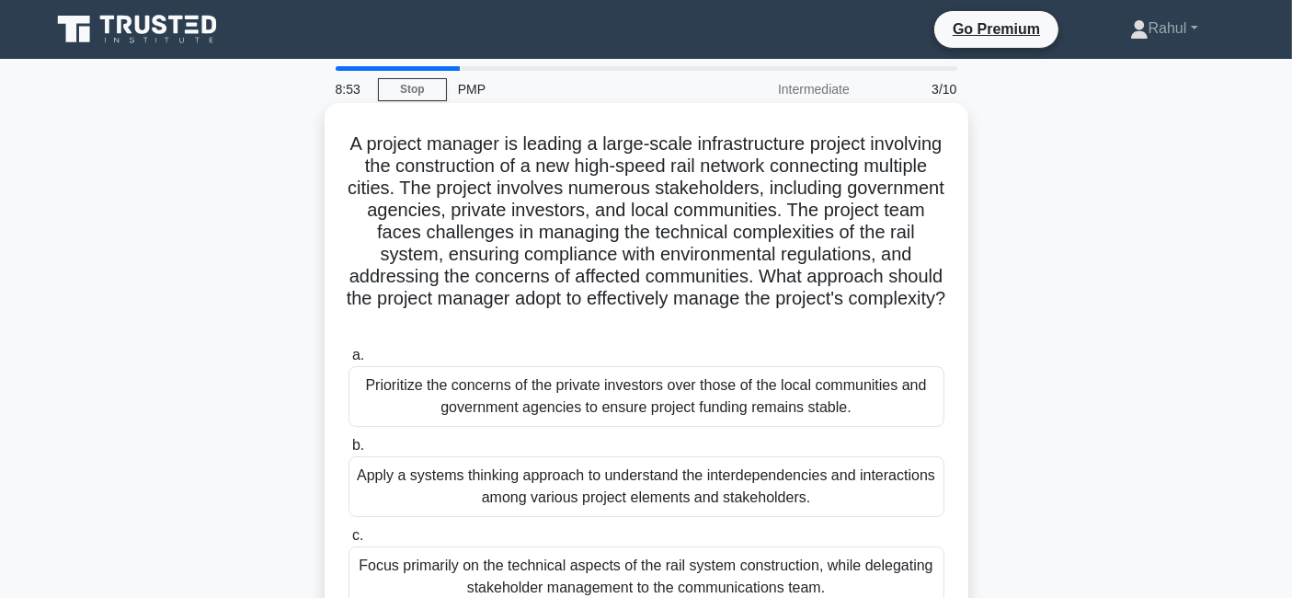
drag, startPoint x: 418, startPoint y: 144, endPoint x: 871, endPoint y: 319, distance: 485.0
click at [871, 319] on h5 "A project manager is leading a large-scale infrastructure project involving the…" at bounding box center [647, 232] width 600 height 200
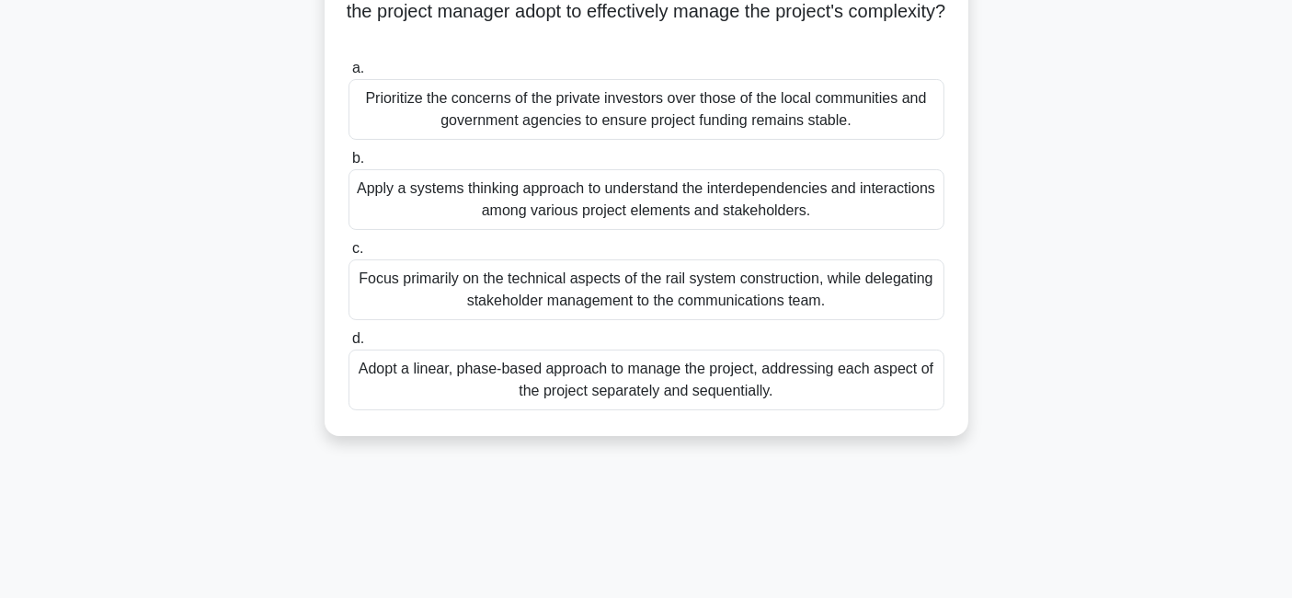
scroll to position [289, 0]
click at [620, 187] on div "Apply a systems thinking approach to understand the interdependencies and inter…" at bounding box center [647, 197] width 596 height 61
click at [349, 163] on input "b. Apply a systems thinking approach to understand the interdependencies and in…" at bounding box center [349, 157] width 0 height 12
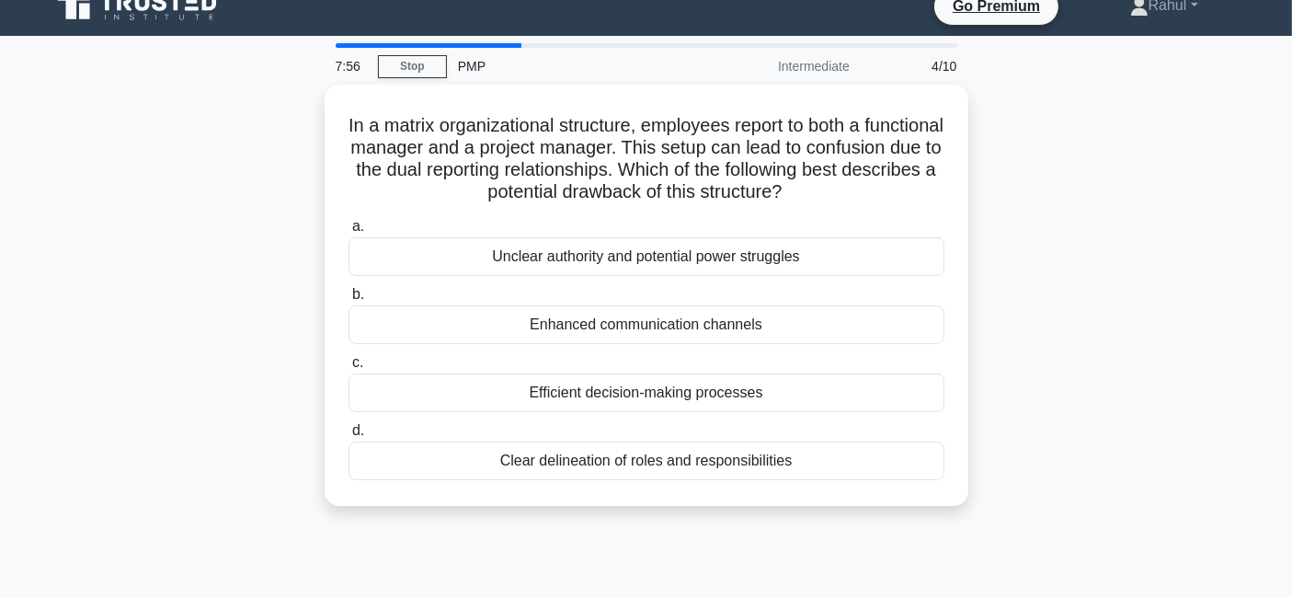
scroll to position [0, 0]
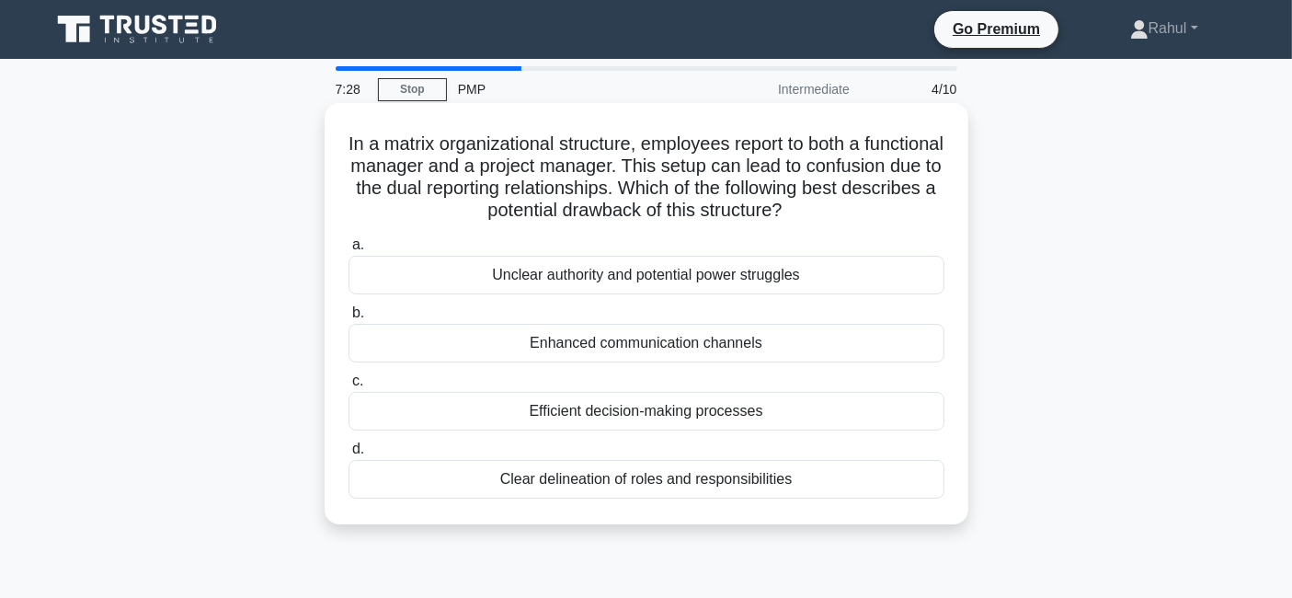
click at [709, 281] on div "Unclear authority and potential power struggles" at bounding box center [647, 275] width 596 height 39
click at [349, 251] on input "a. Unclear authority and potential power struggles" at bounding box center [349, 245] width 0 height 12
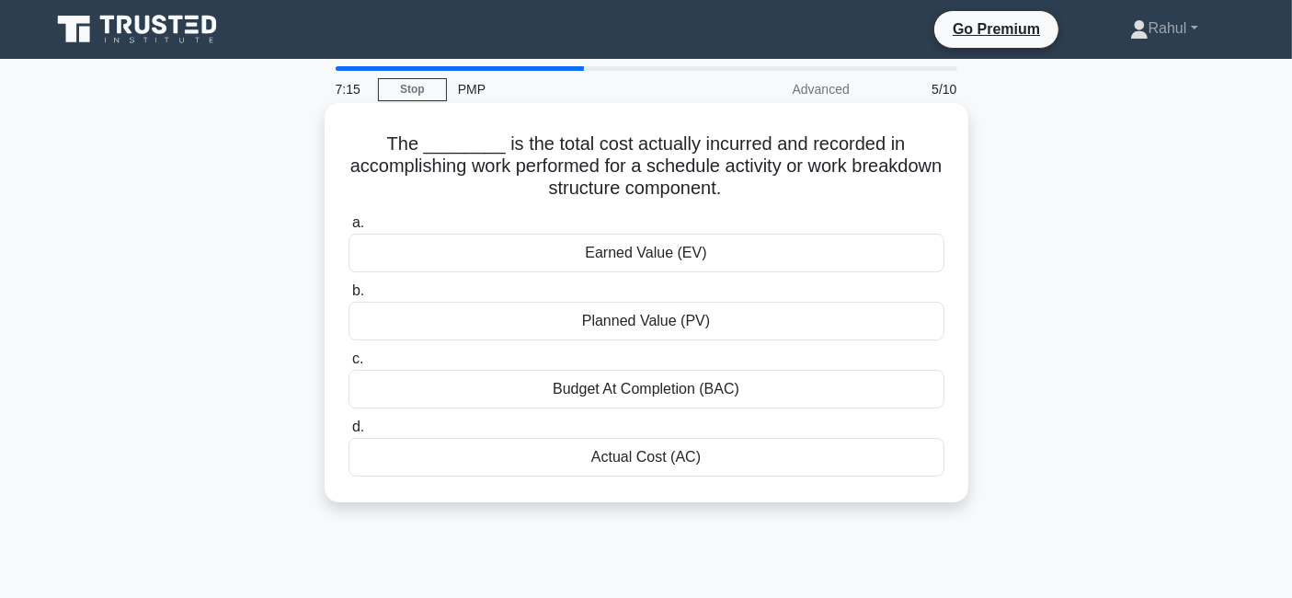
click at [697, 462] on div "Actual Cost (AC)" at bounding box center [647, 457] width 596 height 39
click at [349, 433] on input "d. Actual Cost (AC)" at bounding box center [349, 427] width 0 height 12
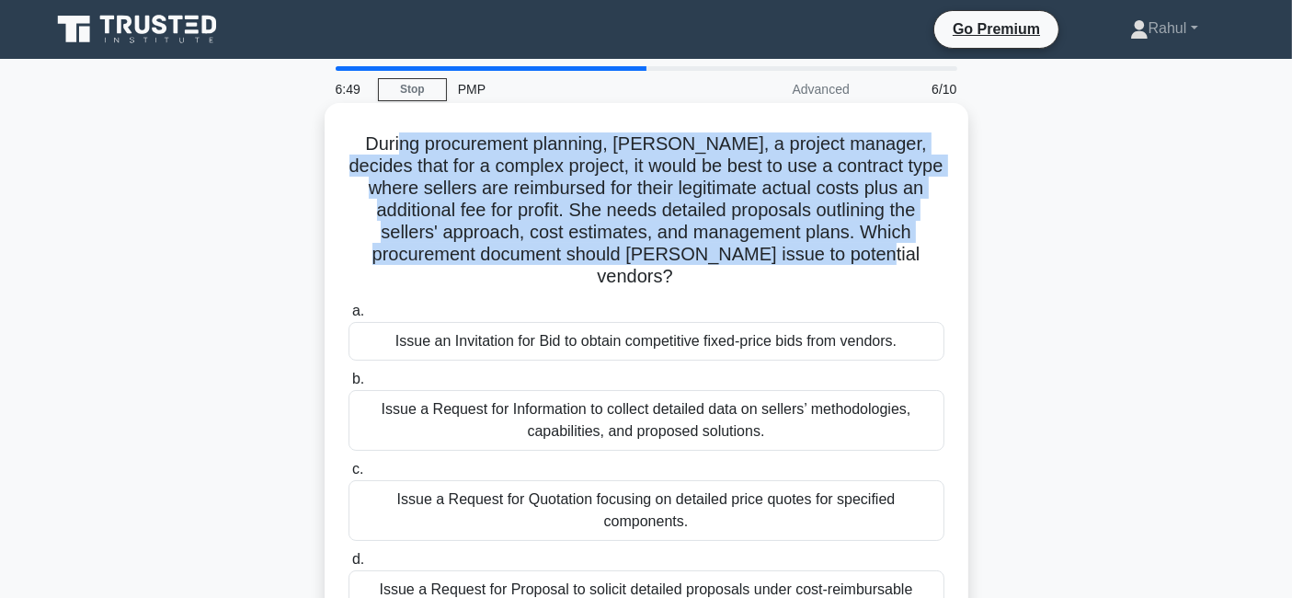
drag, startPoint x: 394, startPoint y: 140, endPoint x: 948, endPoint y: 257, distance: 565.8
click at [948, 257] on div "During procurement planning, Olivia, a project manager, decides that for a comp…" at bounding box center [646, 379] width 629 height 539
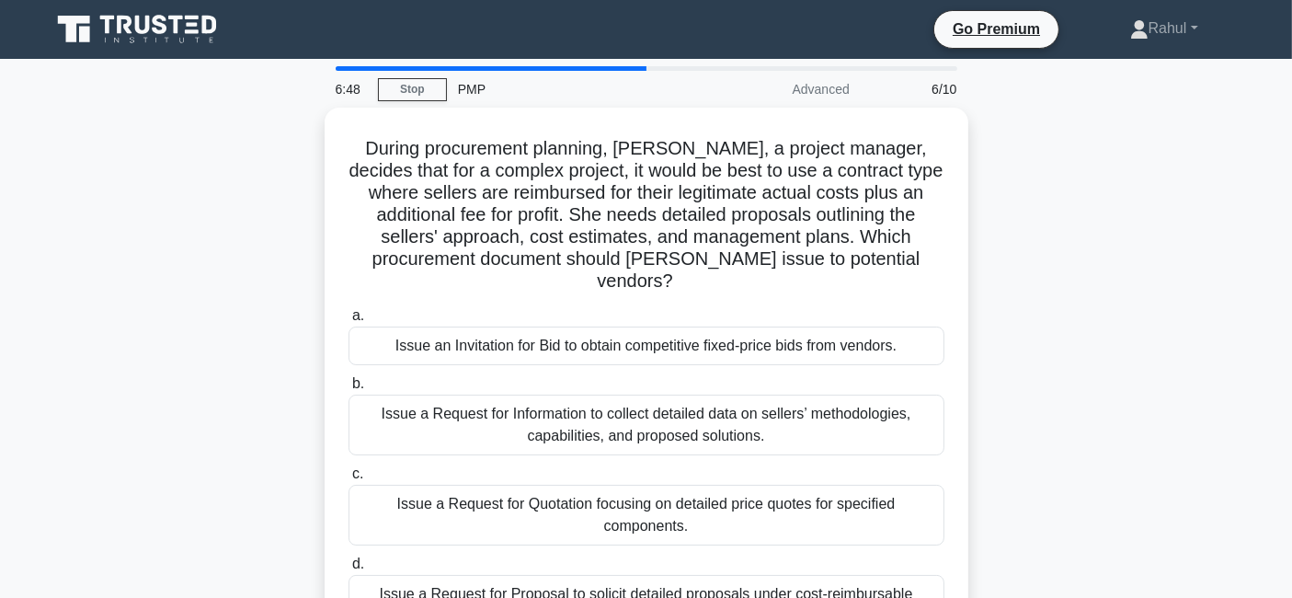
click at [1103, 263] on div "During procurement planning, Olivia, a project manager, decides that for a comp…" at bounding box center [647, 396] width 1214 height 576
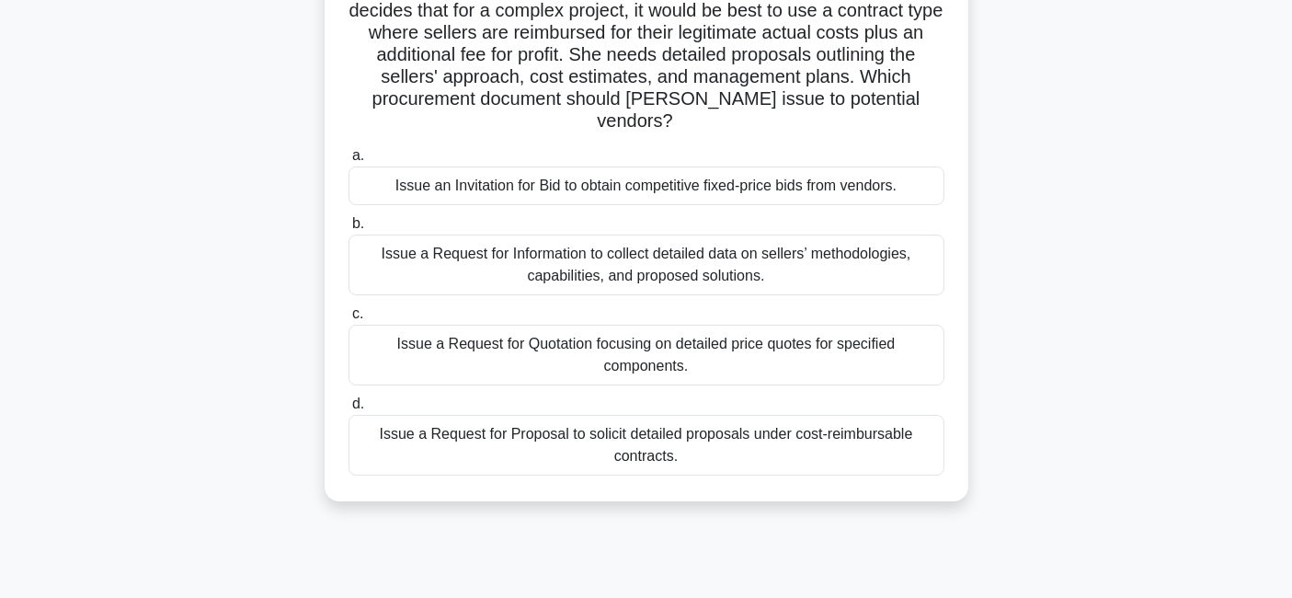
scroll to position [163, 0]
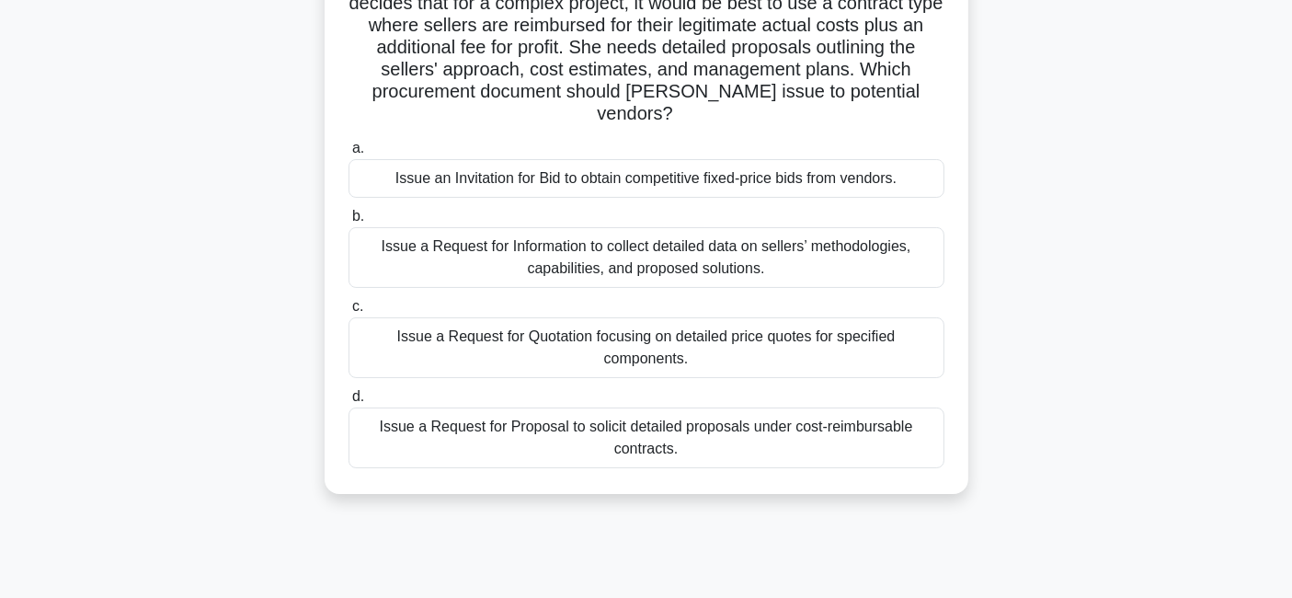
click at [674, 416] on div "Issue a Request for Proposal to solicit detailed proposals under cost-reimbursa…" at bounding box center [647, 437] width 596 height 61
click at [349, 403] on input "d. Issue a Request for Proposal to solicit detailed proposals under cost-reimbu…" at bounding box center [349, 397] width 0 height 12
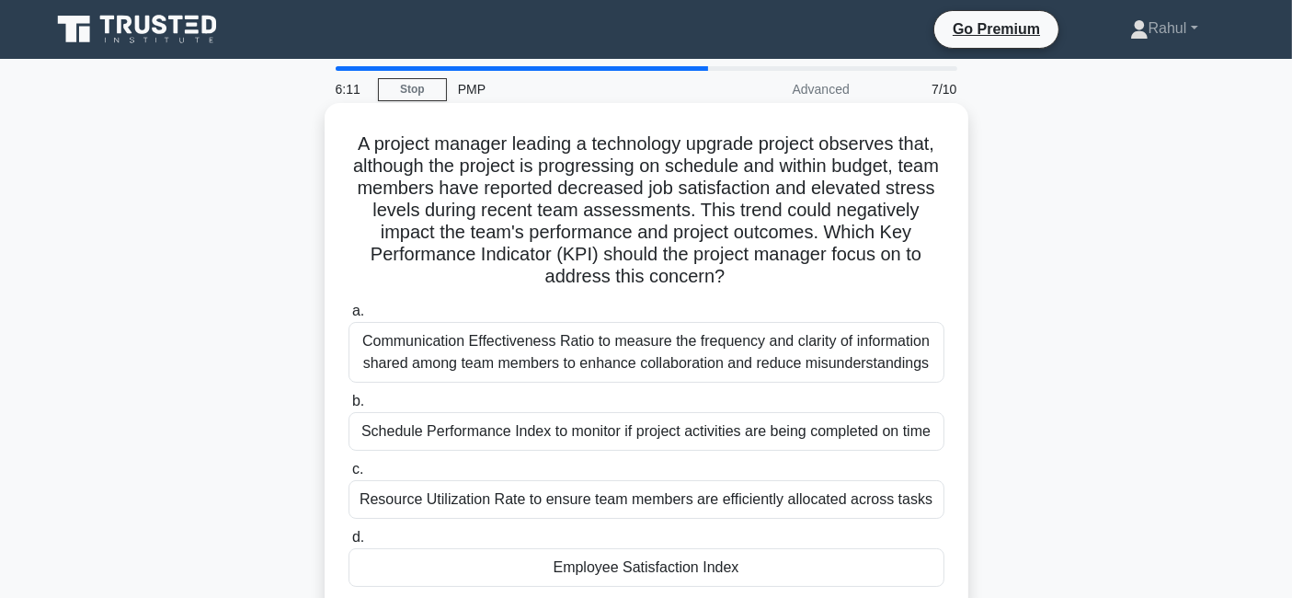
scroll to position [0, 0]
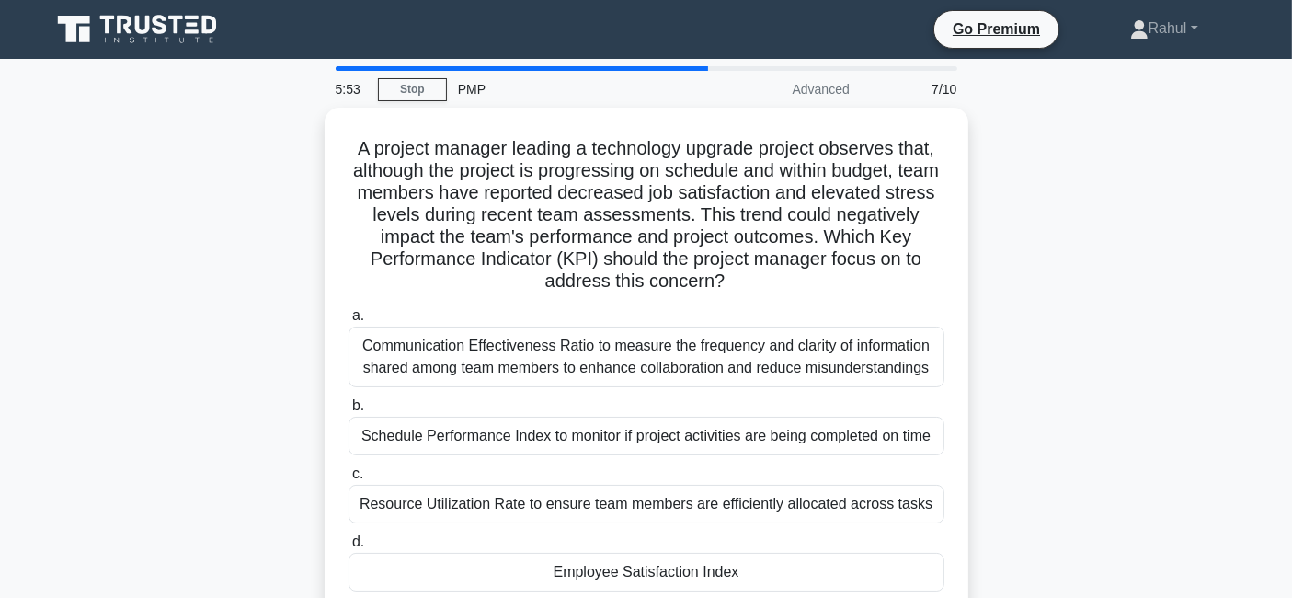
click at [260, 234] on div "A project manager leading a technology upgrade project observes that, although …" at bounding box center [647, 374] width 1214 height 532
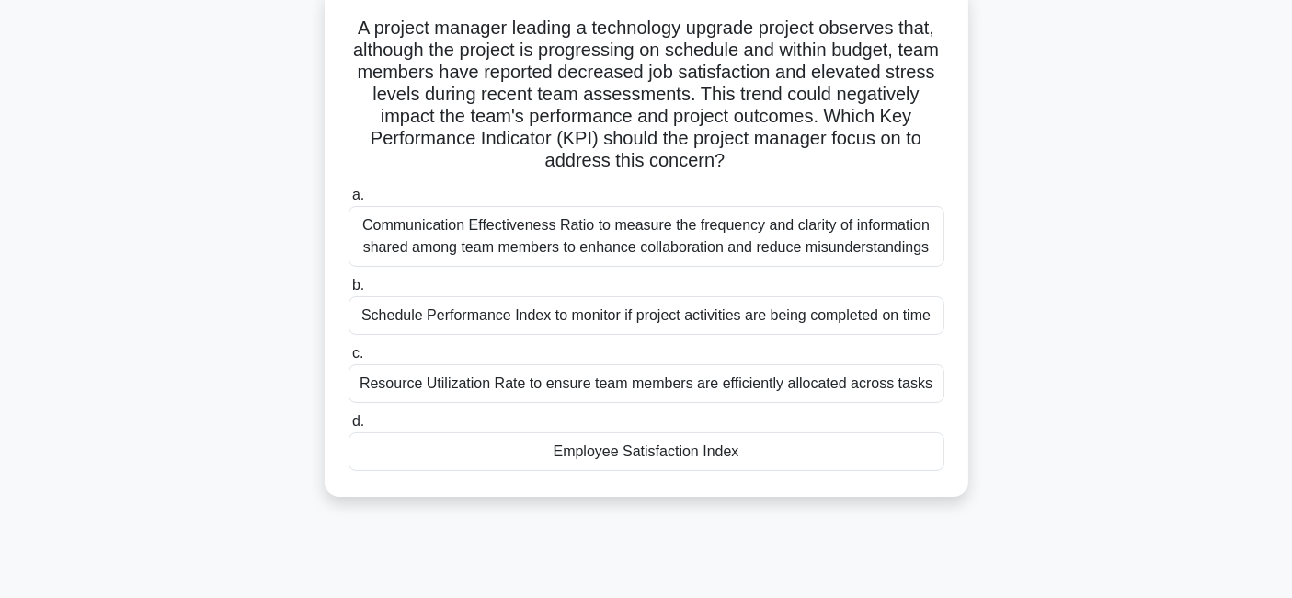
scroll to position [122, 0]
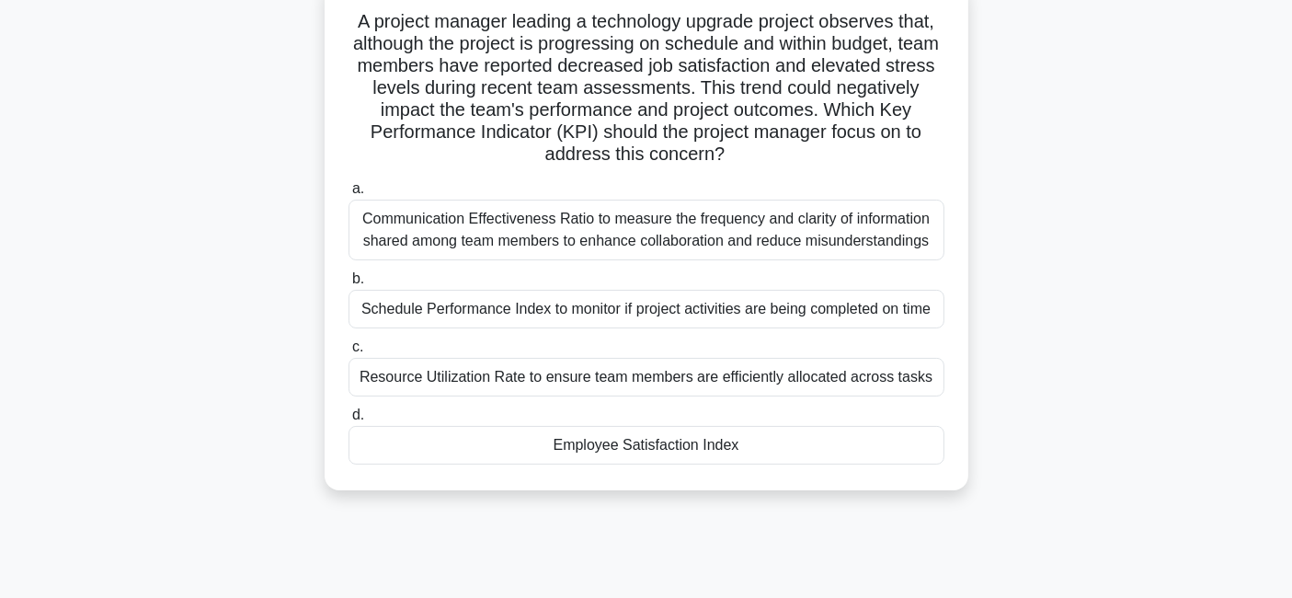
click at [677, 445] on div "Employee Satisfaction Index" at bounding box center [647, 445] width 596 height 39
click at [349, 421] on input "d. Employee Satisfaction Index" at bounding box center [349, 415] width 0 height 12
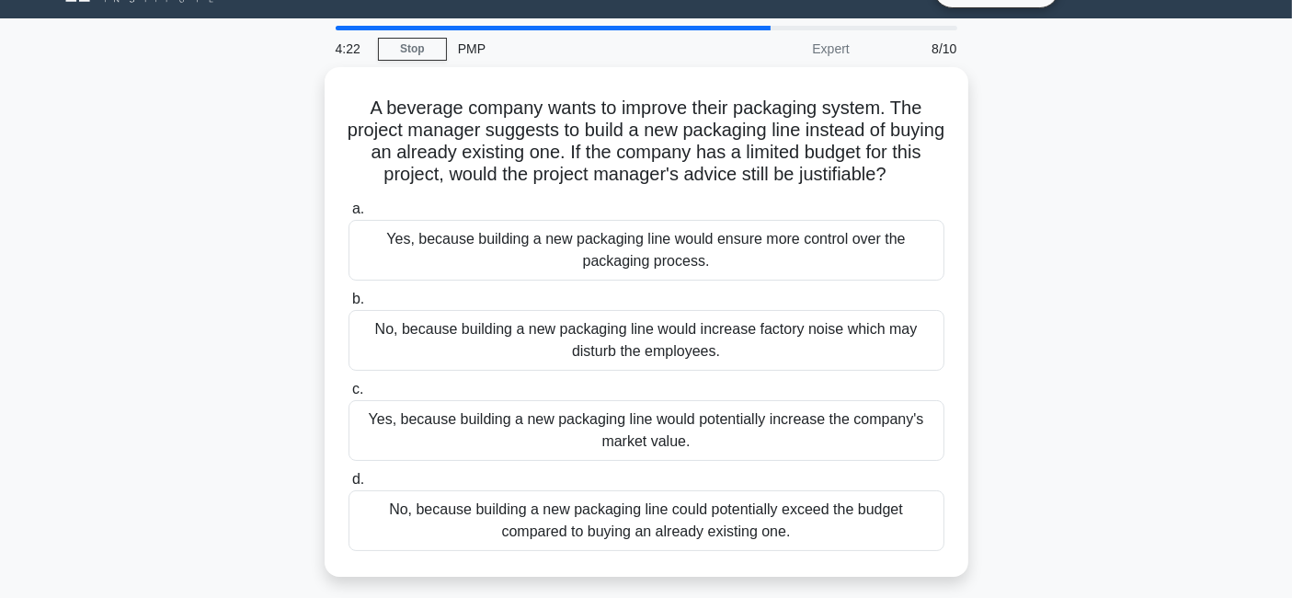
scroll to position [81, 0]
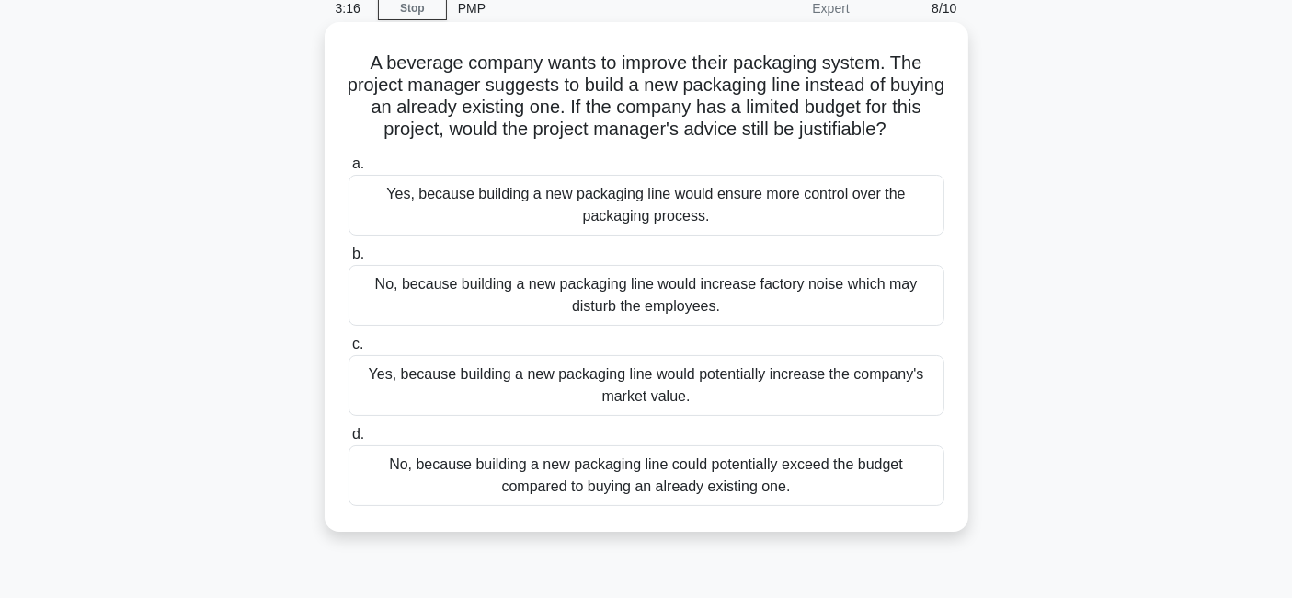
click at [823, 482] on div "No, because building a new packaging line could potentially exceed the budget c…" at bounding box center [647, 475] width 596 height 61
click at [349, 440] on input "d. No, because building a new packaging line could potentially exceed the budge…" at bounding box center [349, 435] width 0 height 12
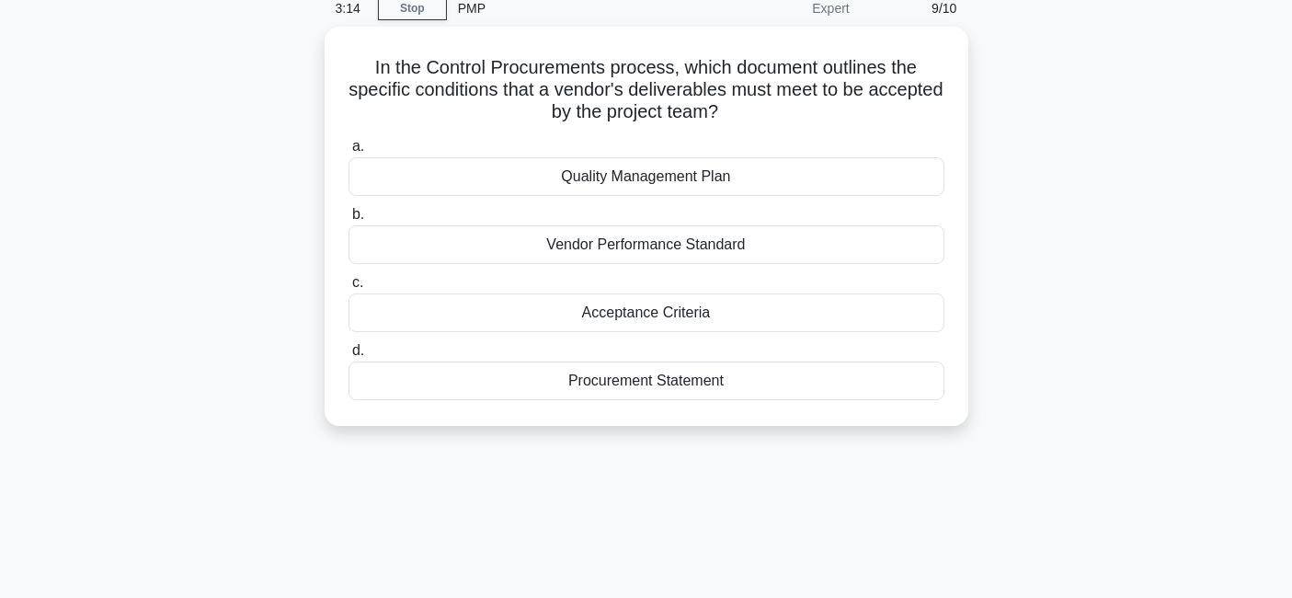
scroll to position [0, 0]
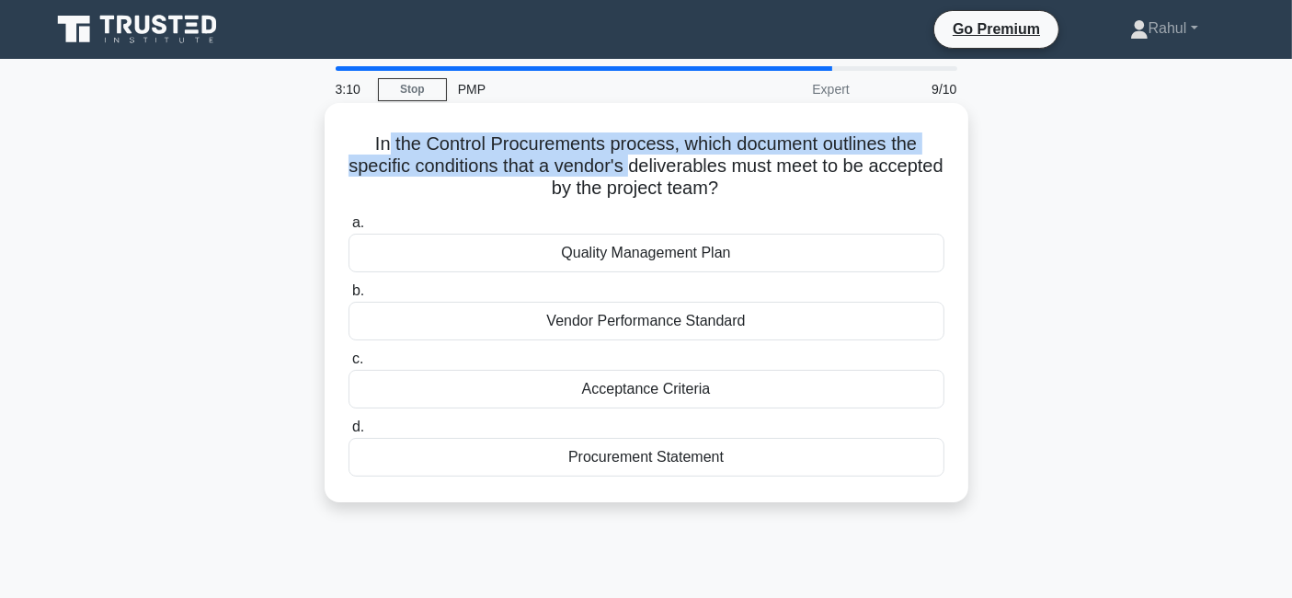
drag, startPoint x: 381, startPoint y: 143, endPoint x: 669, endPoint y: 170, distance: 290.0
click at [669, 170] on h5 "In the Control Procurements process, which document outlines the specific condi…" at bounding box center [647, 166] width 600 height 68
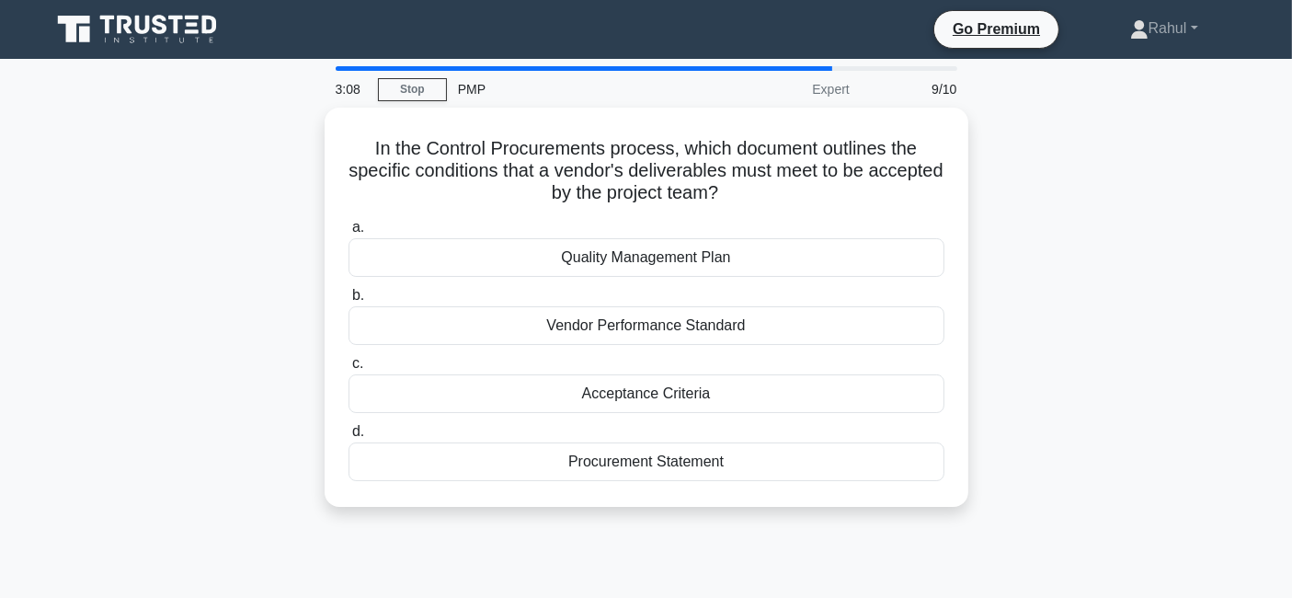
click at [213, 250] on div "In the Control Procurements process, which document outlines the specific condi…" at bounding box center [647, 318] width 1214 height 421
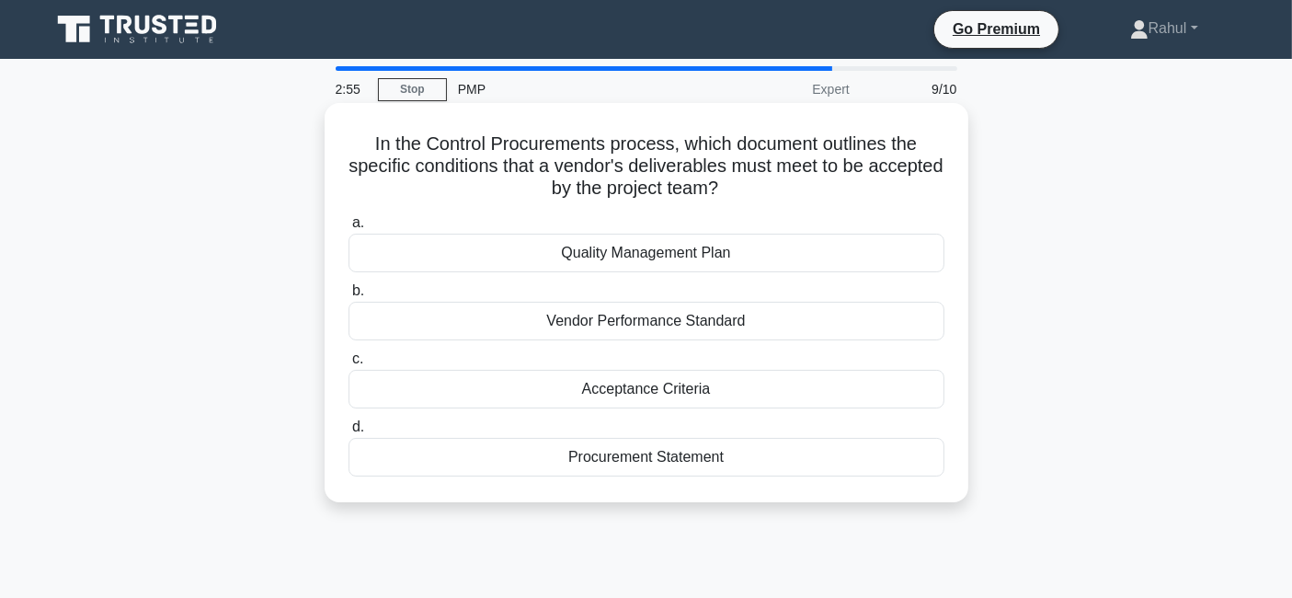
click at [625, 387] on div "Acceptance Criteria" at bounding box center [647, 389] width 596 height 39
click at [349, 365] on input "c. Acceptance Criteria" at bounding box center [349, 359] width 0 height 12
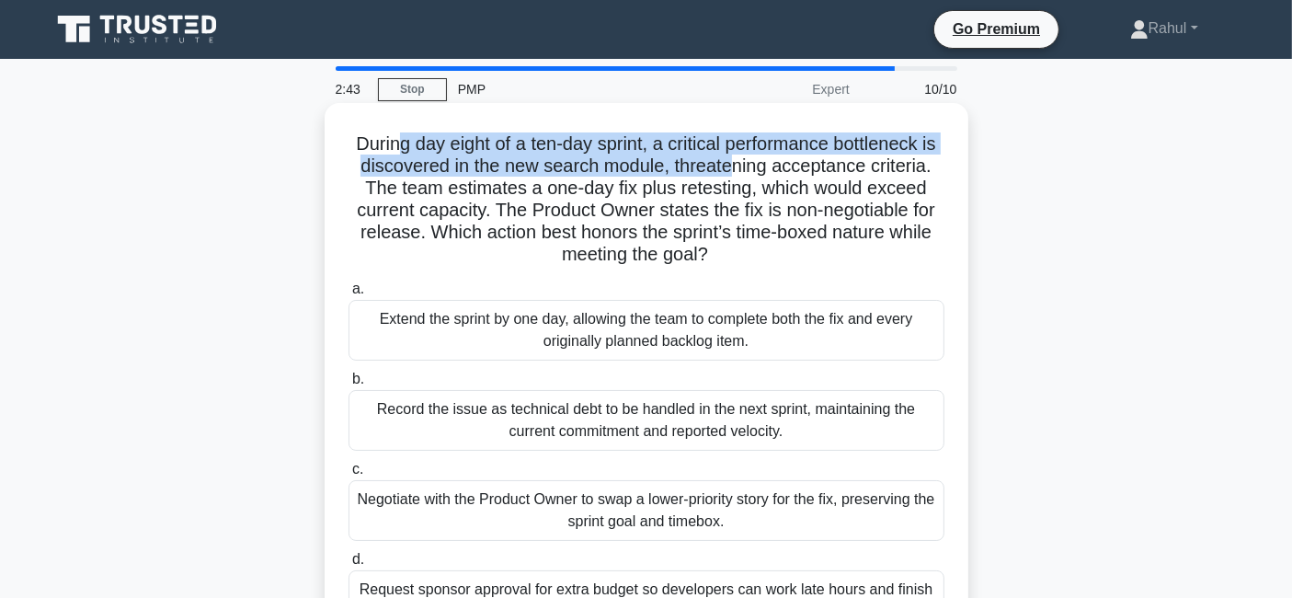
drag, startPoint x: 397, startPoint y: 151, endPoint x: 742, endPoint y: 166, distance: 345.2
click at [742, 166] on h5 "During day eight of a ten-day sprint, a critical performance bottleneck is disc…" at bounding box center [647, 199] width 600 height 134
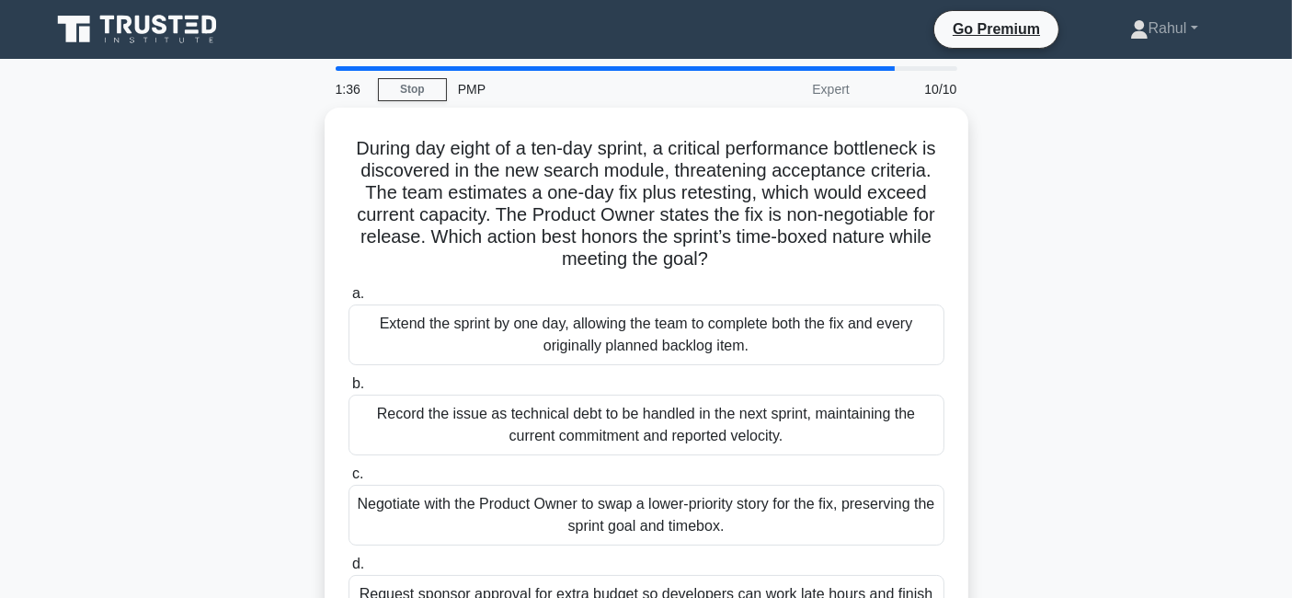
click at [167, 261] on div "During day eight of a ten-day sprint, a critical performance bottleneck is disc…" at bounding box center [647, 396] width 1214 height 576
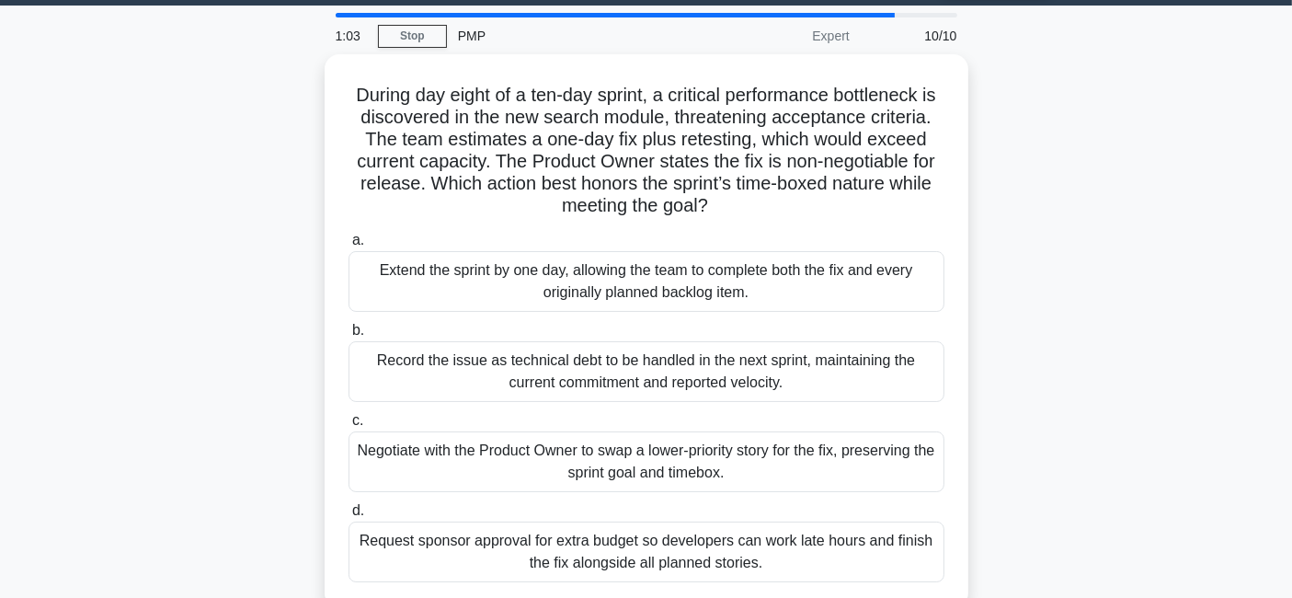
scroll to position [40, 0]
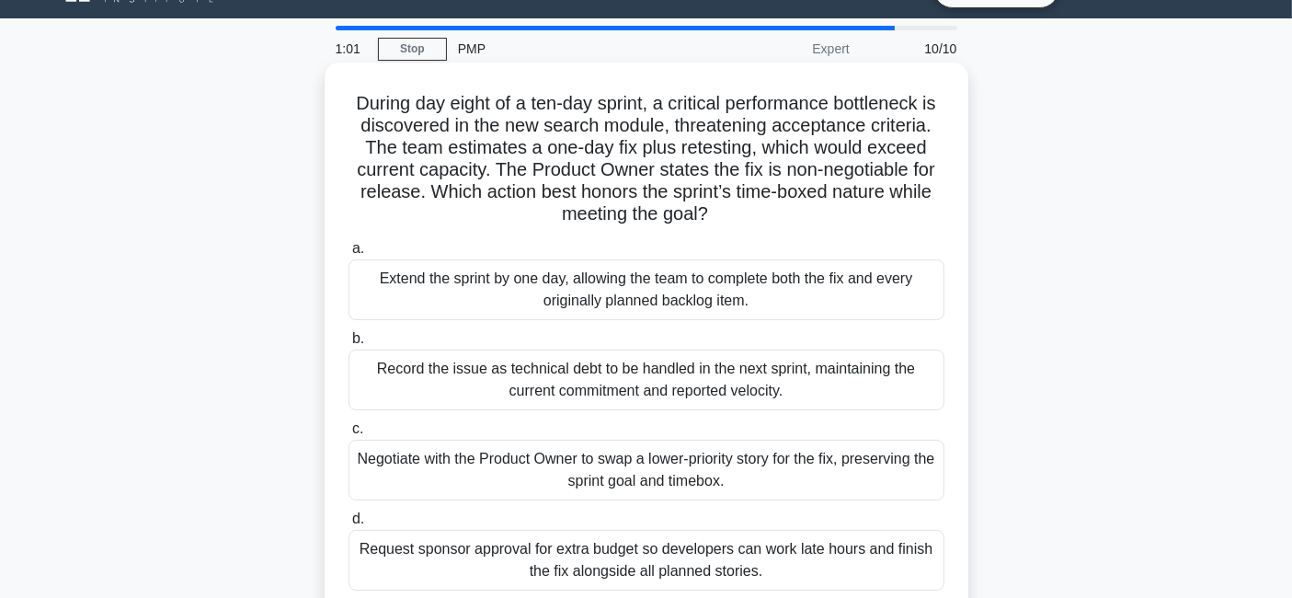
click at [622, 286] on div "Extend the sprint by one day, allowing the team to complete both the fix and ev…" at bounding box center [647, 289] width 596 height 61
click at [349, 255] on input "a. Extend the sprint by one day, allowing the team to complete both the fix and…" at bounding box center [349, 249] width 0 height 12
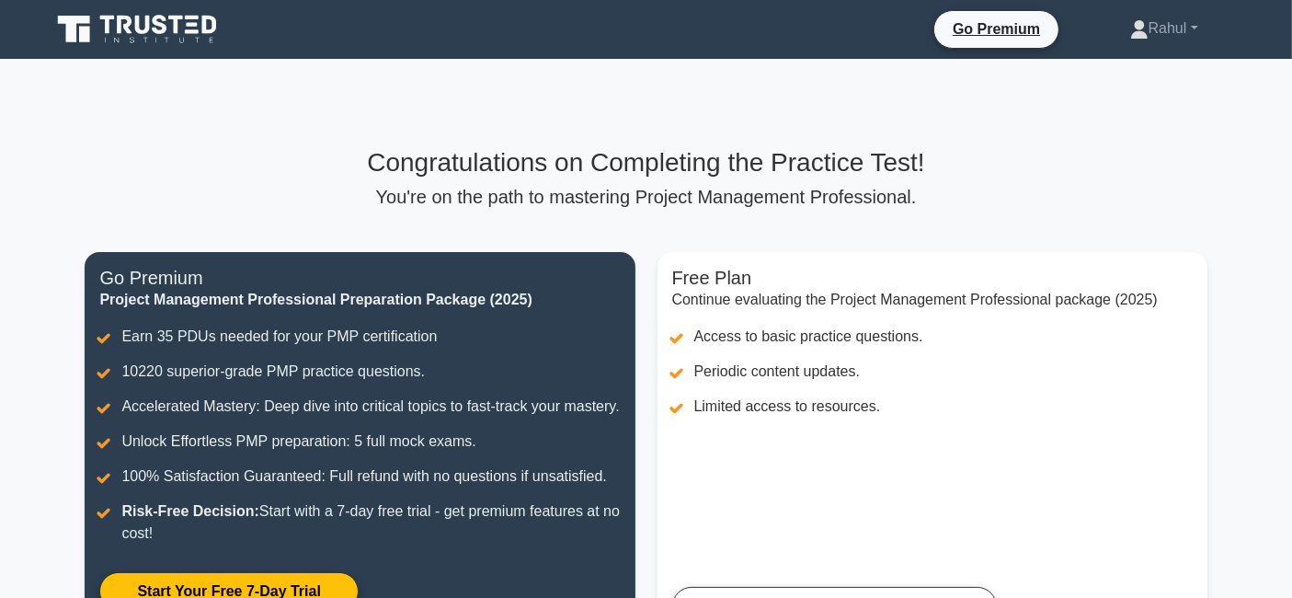
click at [166, 26] on icon at bounding box center [160, 24] width 15 height 19
